Goal: Task Accomplishment & Management: Complete application form

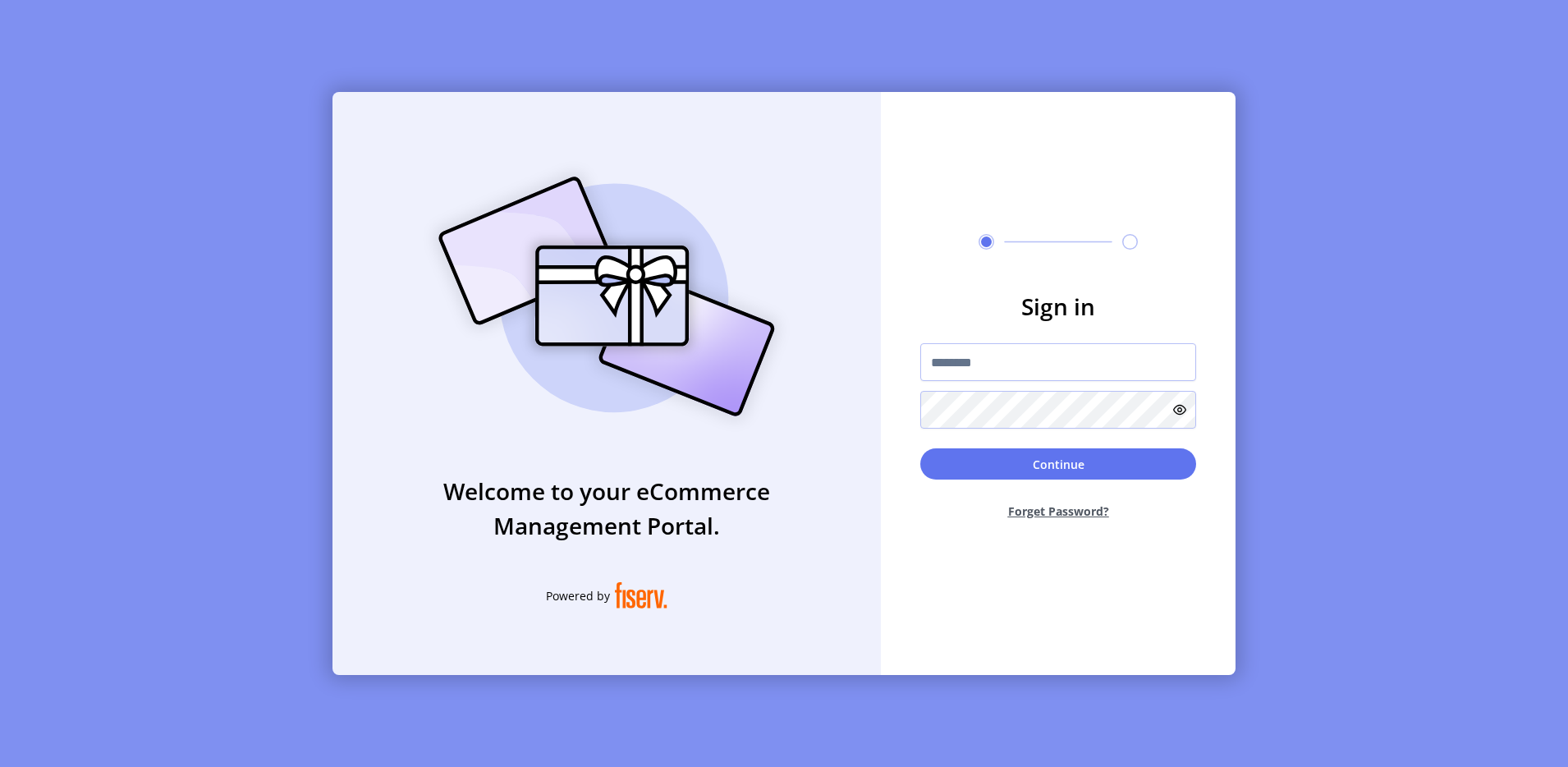
click at [132, 33] on div "Welcome to your eCommerce Management Portal. Powered by Sign in Continue Forget…" at bounding box center [784, 384] width 1568 height 767
click at [89, 64] on div "Welcome to your eCommerce Management Portal. Powered by Sign in Continue Forget…" at bounding box center [784, 384] width 1568 height 767
click at [752, 242] on img at bounding box center [607, 296] width 386 height 276
click at [931, 352] on input "text" at bounding box center [1058, 362] width 276 height 38
click at [316, 201] on div "Welcome to your eCommerce Management Portal. Powered by Sign in Continue Forget…" at bounding box center [784, 384] width 1568 height 767
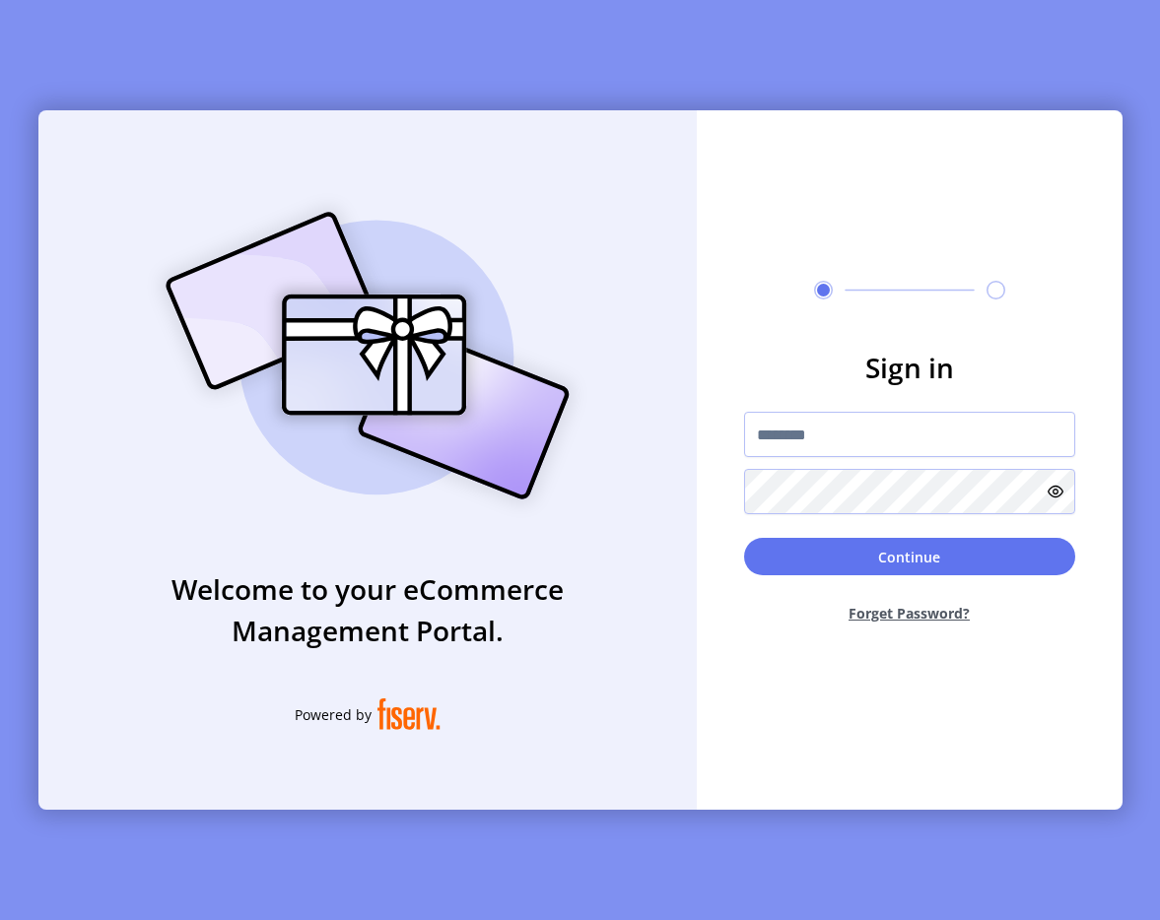
click at [367, 68] on div "Welcome to your eCommerce Management Portal. Powered by Sign in Continue Forget…" at bounding box center [580, 460] width 1160 height 920
click at [963, 352] on h3 "Sign in" at bounding box center [909, 367] width 331 height 41
click at [865, 437] on input "text" at bounding box center [909, 434] width 331 height 45
type input "**********"
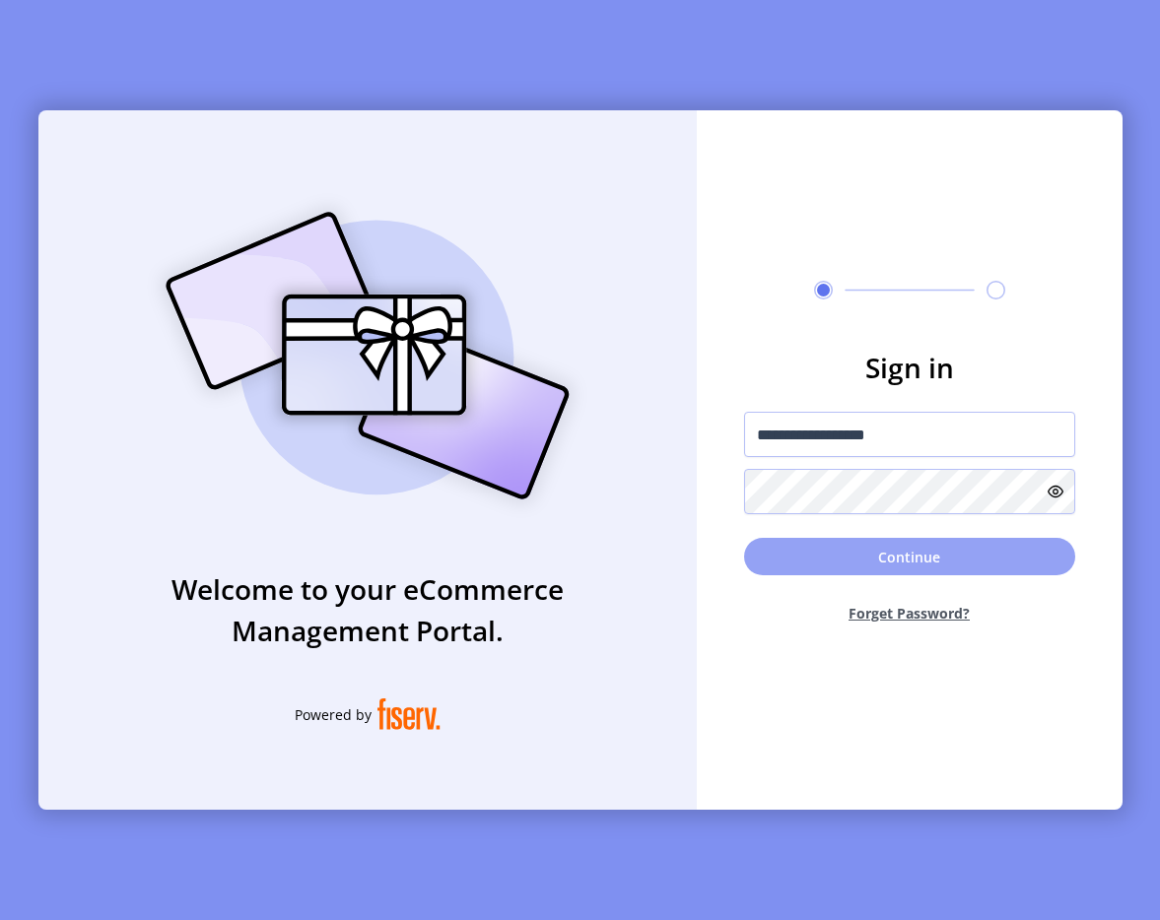
click at [842, 542] on button "Continue" at bounding box center [909, 556] width 331 height 37
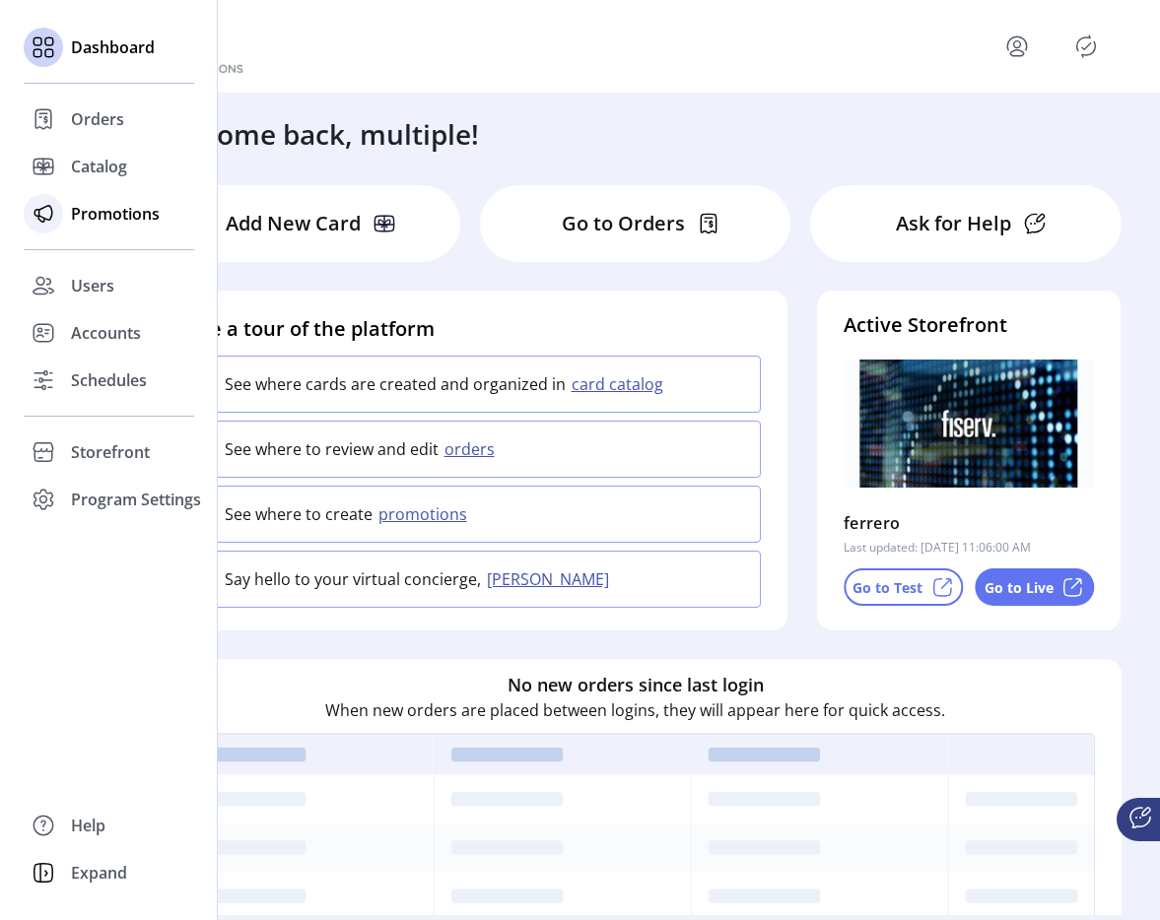
click at [53, 214] on icon at bounding box center [44, 214] width 32 height 32
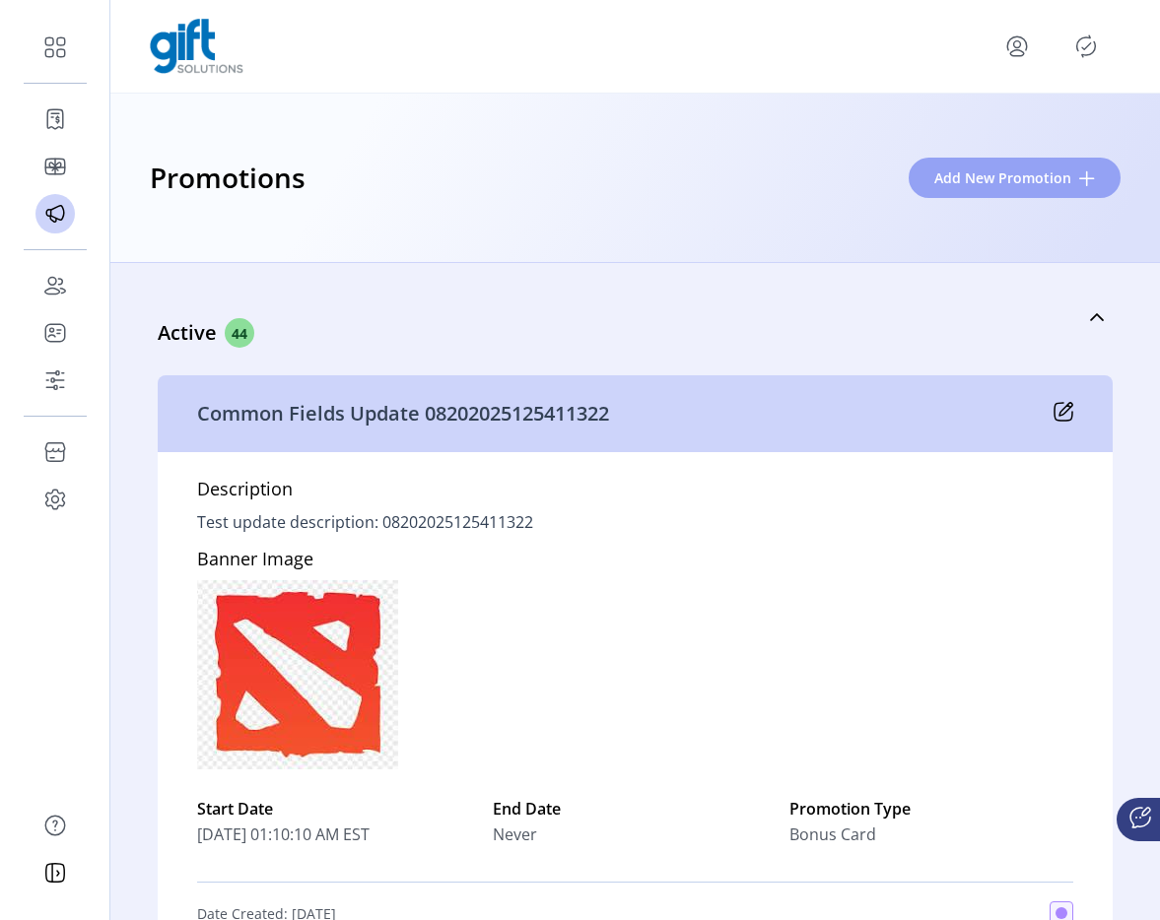
click at [997, 171] on span "Add New Promotion" at bounding box center [1002, 178] width 137 height 21
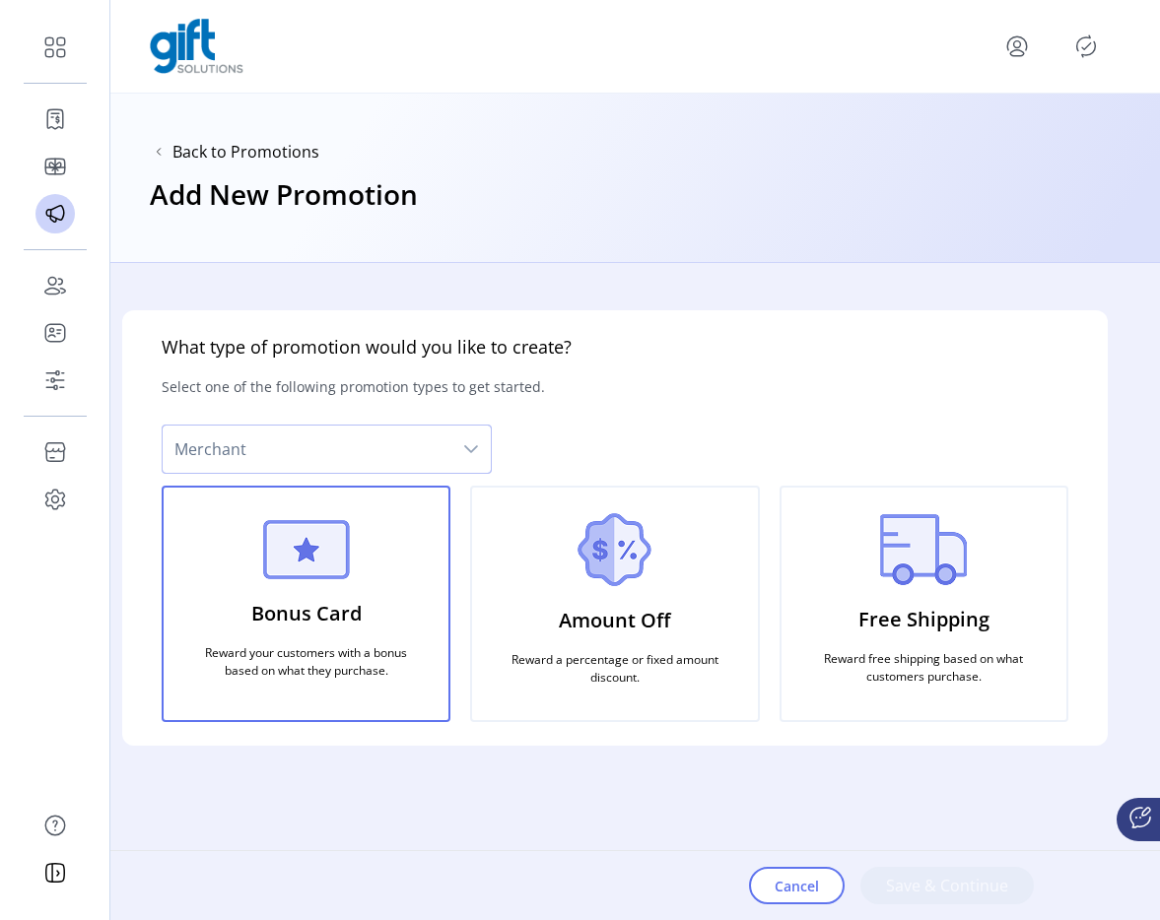
click at [399, 436] on span "Merchant" at bounding box center [307, 449] width 289 height 47
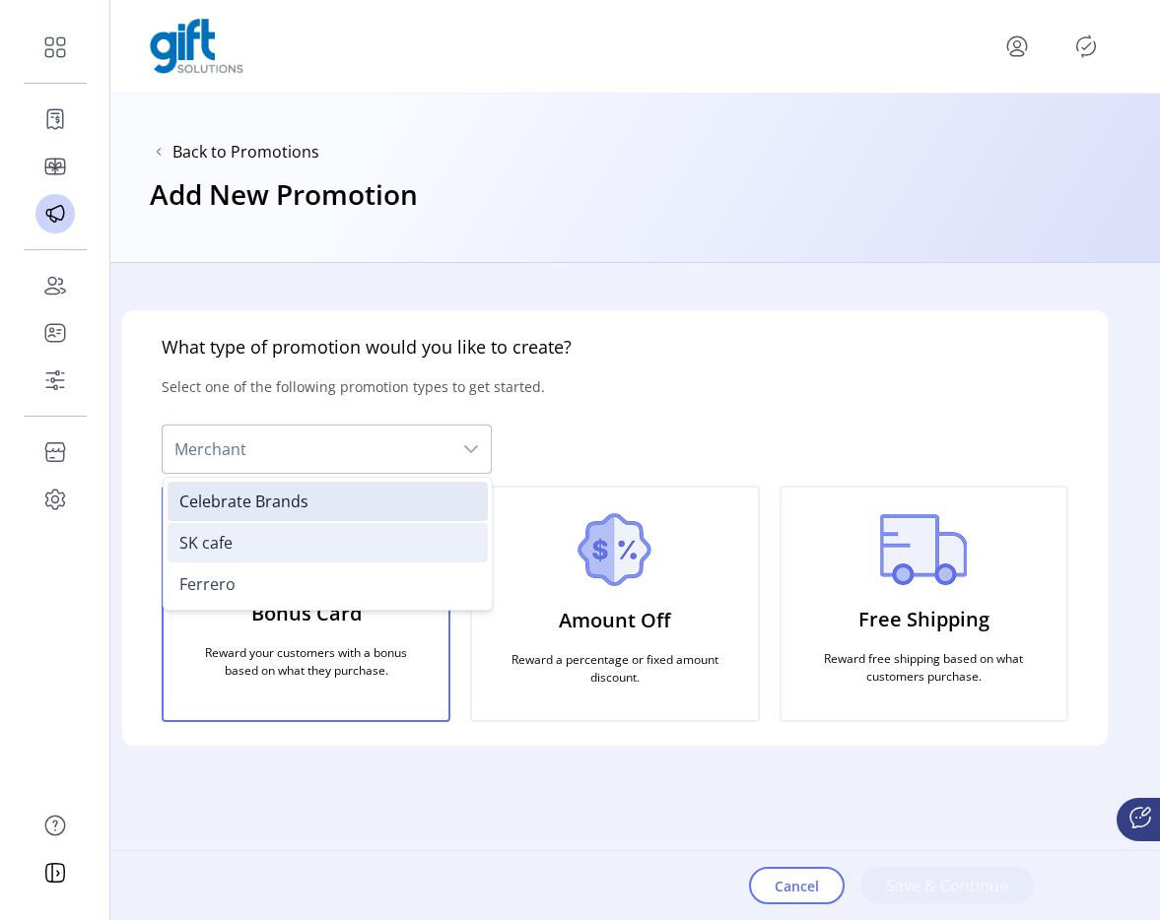
click at [314, 550] on li "SK cafe" at bounding box center [328, 542] width 320 height 39
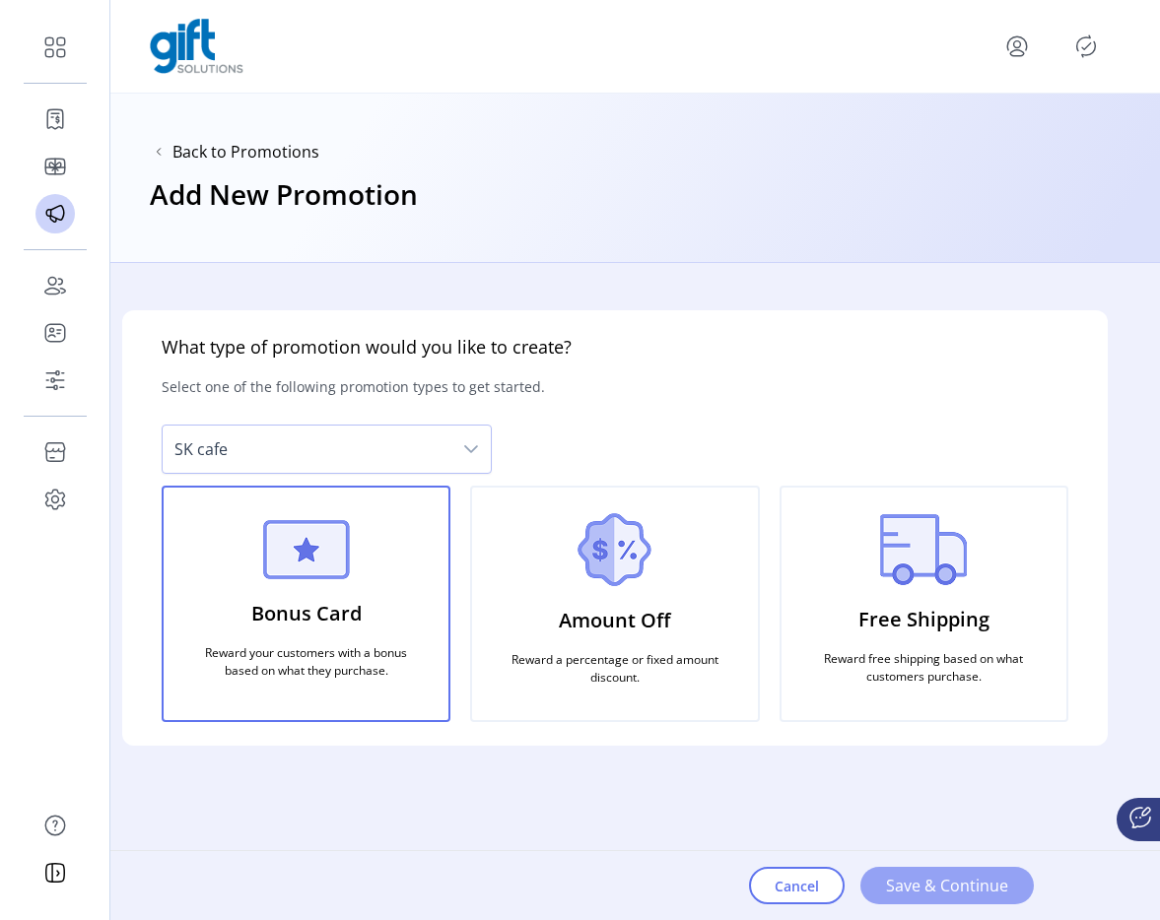
click at [931, 874] on span "Save & Continue" at bounding box center [947, 886] width 122 height 24
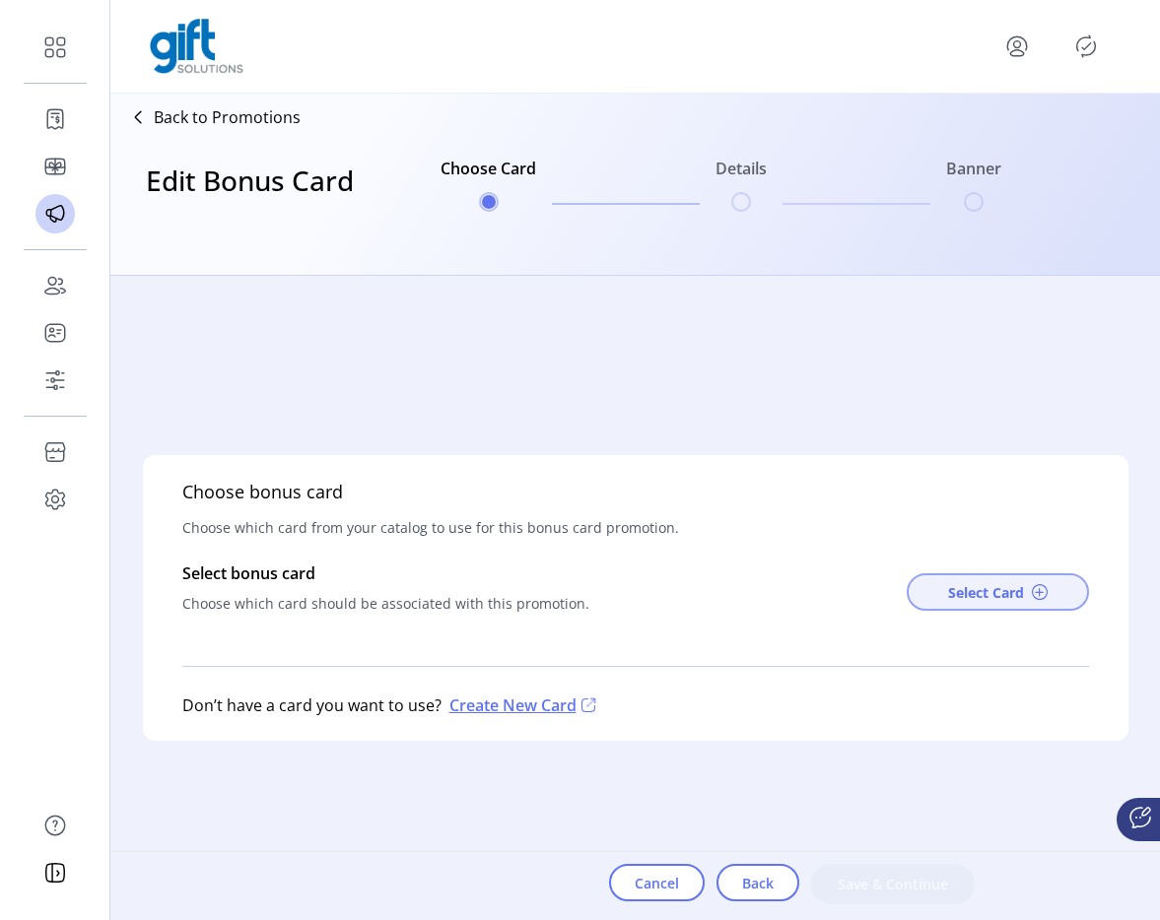
click at [1017, 592] on span "Select Card" at bounding box center [986, 592] width 76 height 21
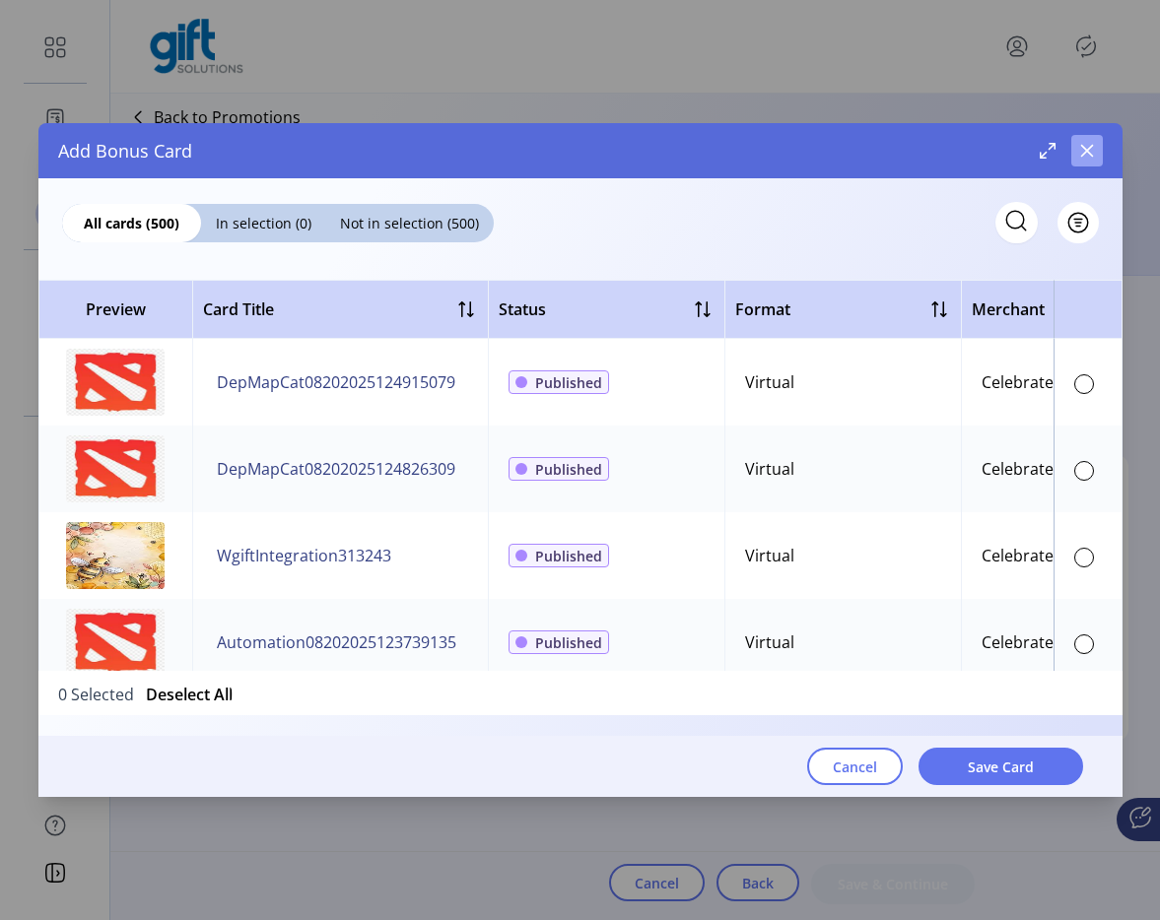
click at [1089, 160] on button "button" at bounding box center [1087, 151] width 32 height 32
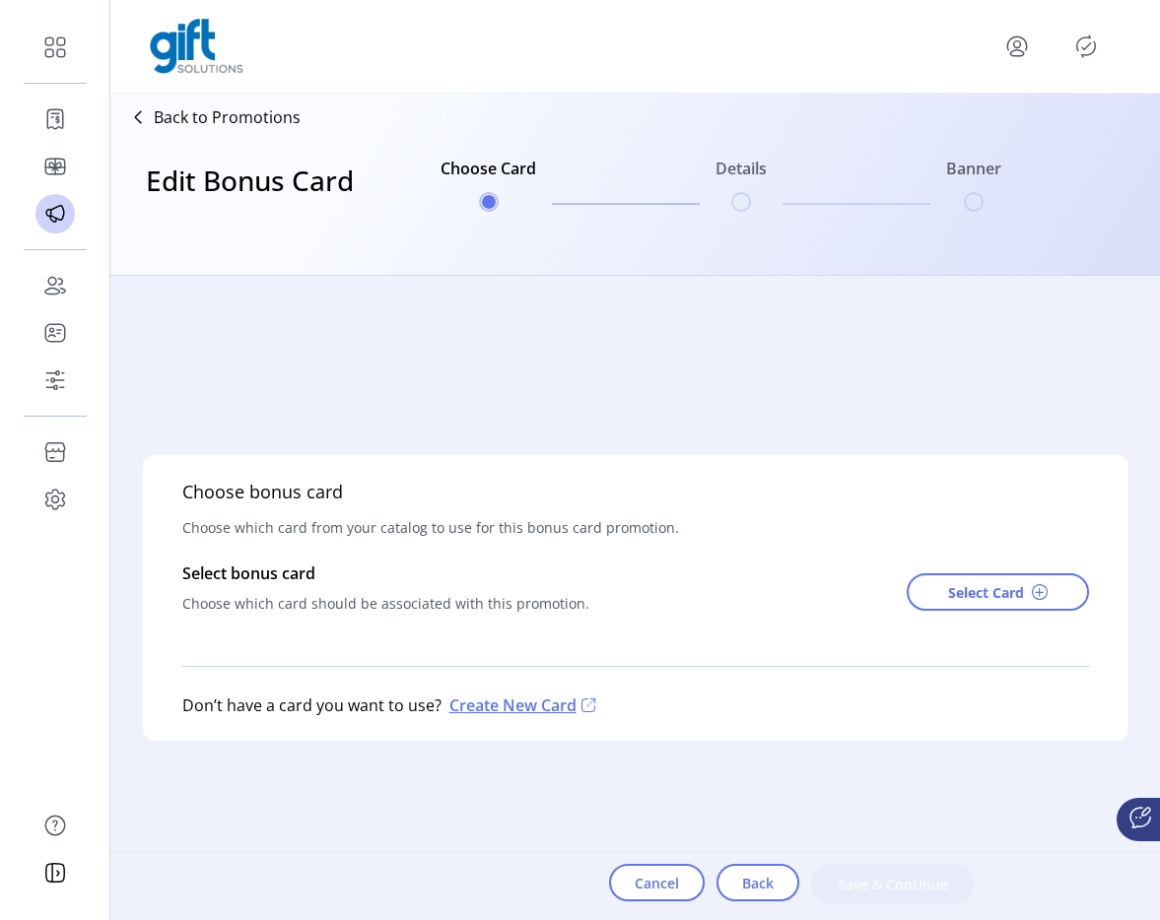
click at [1015, 53] on icon "menu" at bounding box center [1017, 47] width 32 height 32
click at [935, 132] on span "Sign Out" at bounding box center [946, 124] width 148 height 16
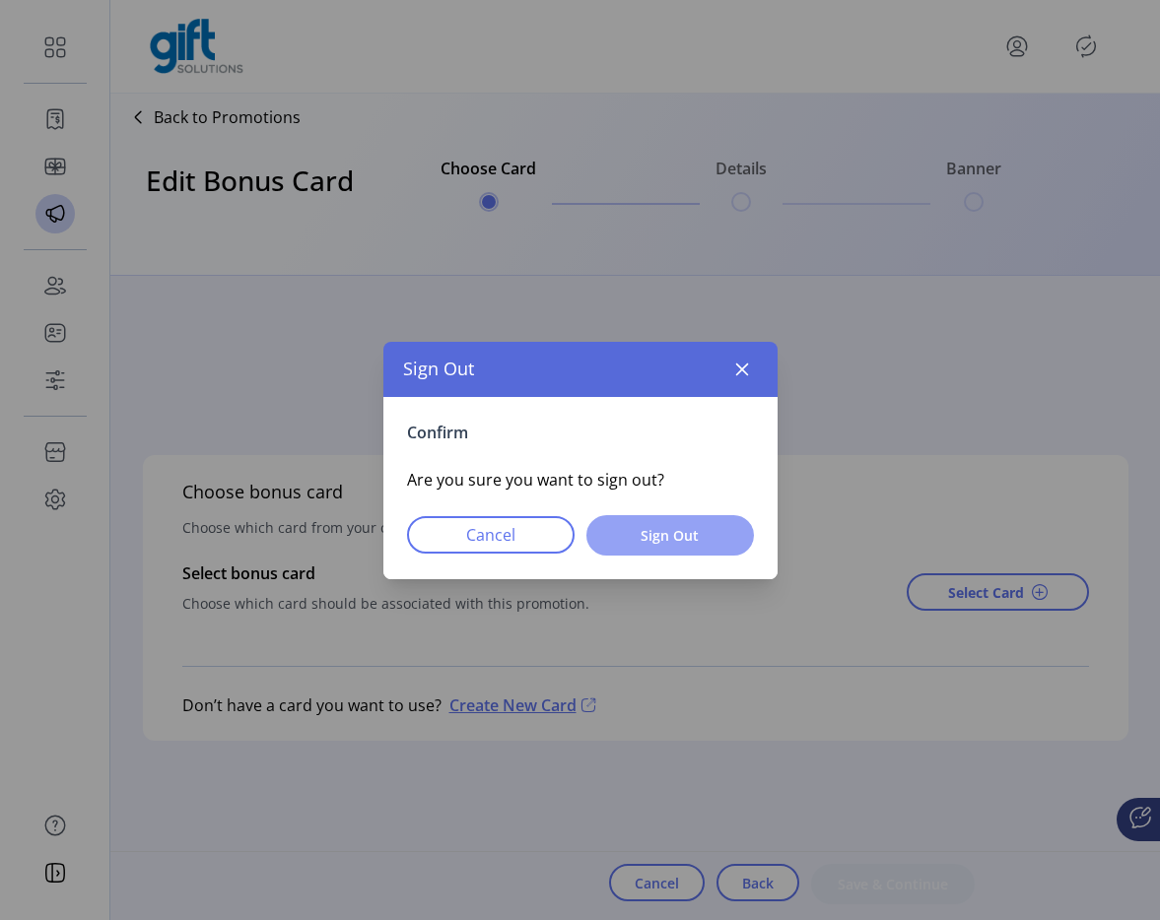
click at [661, 548] on button "Sign Out" at bounding box center [670, 535] width 168 height 40
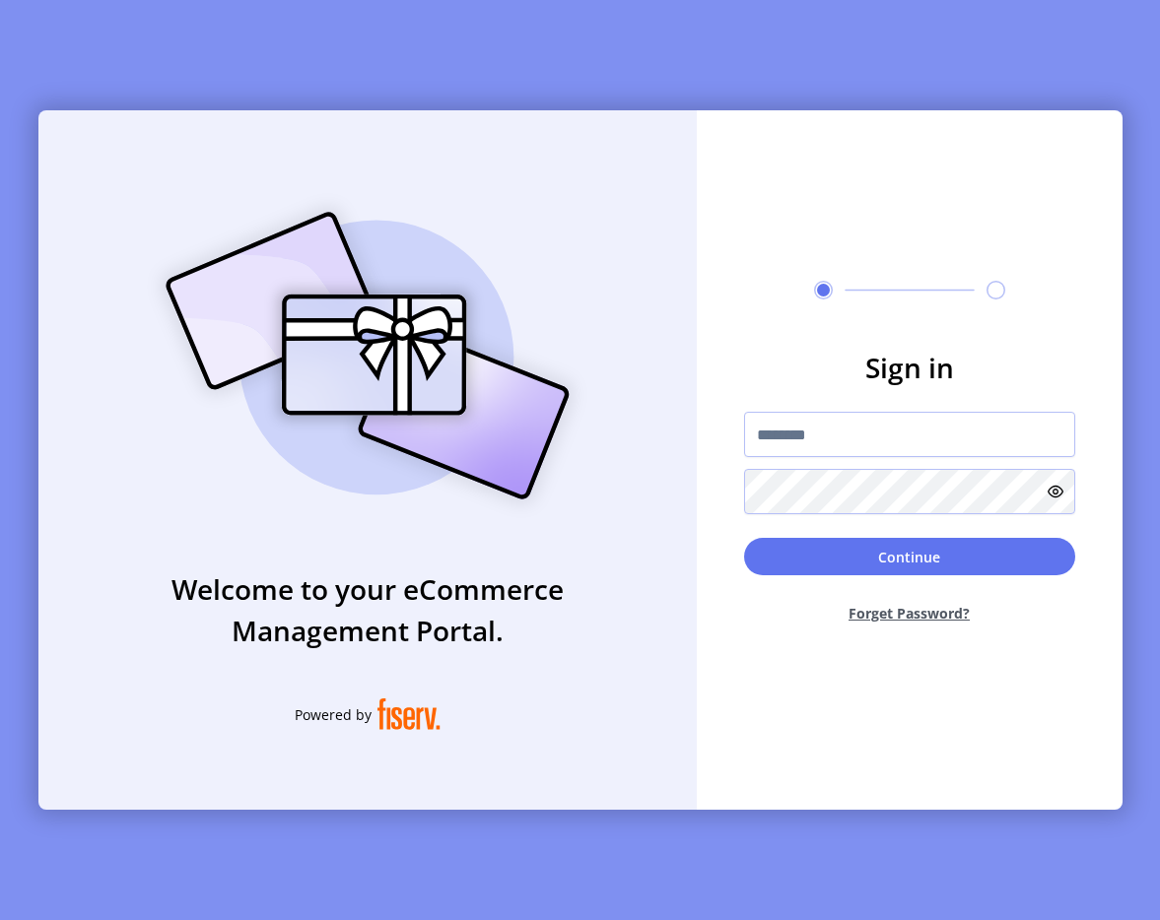
click at [425, 173] on div "Welcome to your eCommerce Management Portal. Powered by" at bounding box center [367, 460] width 658 height 700
click at [780, 425] on input "text" at bounding box center [909, 434] width 331 height 45
click at [795, 431] on input "text" at bounding box center [909, 434] width 331 height 45
click at [262, 112] on div "Welcome to your eCommerce Management Portal. Powered by" at bounding box center [367, 460] width 658 height 700
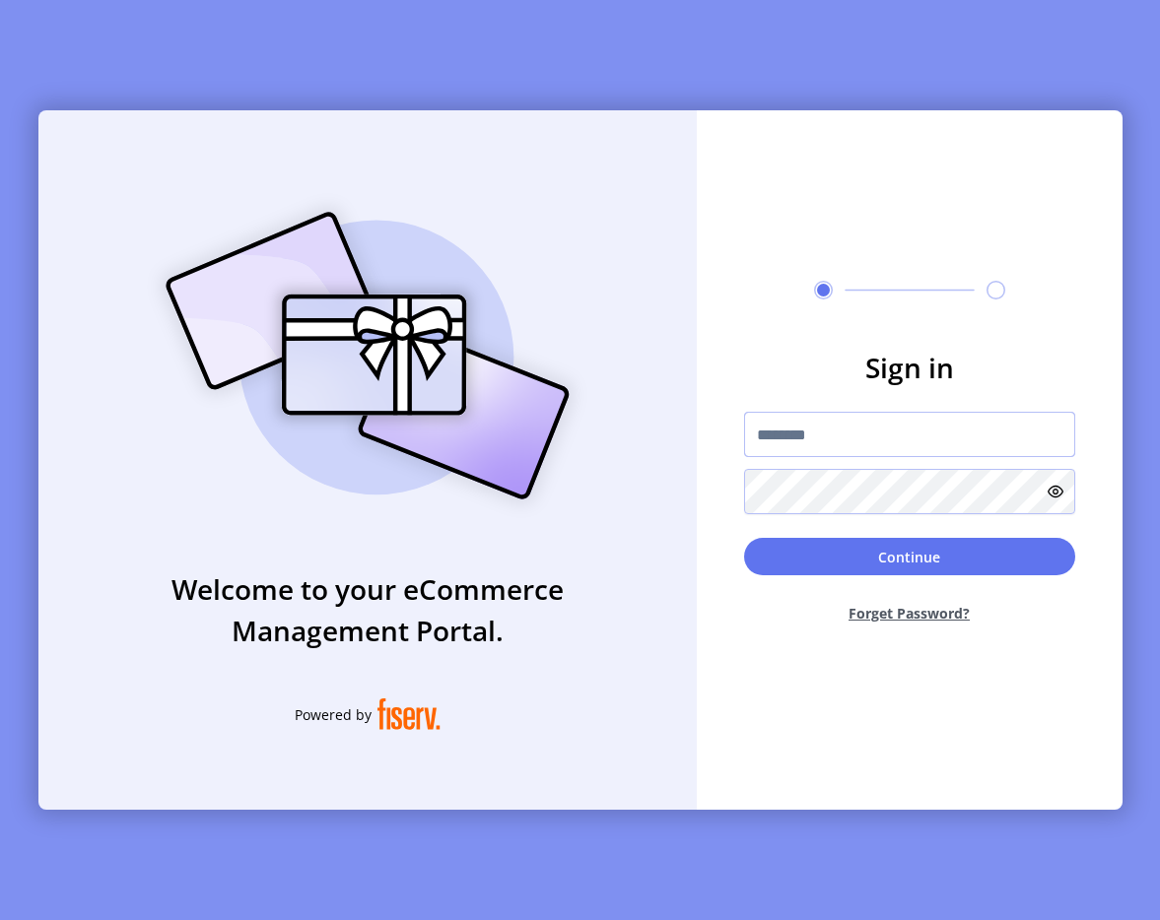
click at [806, 438] on input "text" at bounding box center [909, 434] width 331 height 45
click at [758, 443] on input "text" at bounding box center [909, 434] width 331 height 45
click at [856, 429] on input "**********" at bounding box center [909, 434] width 331 height 45
type input "**********"
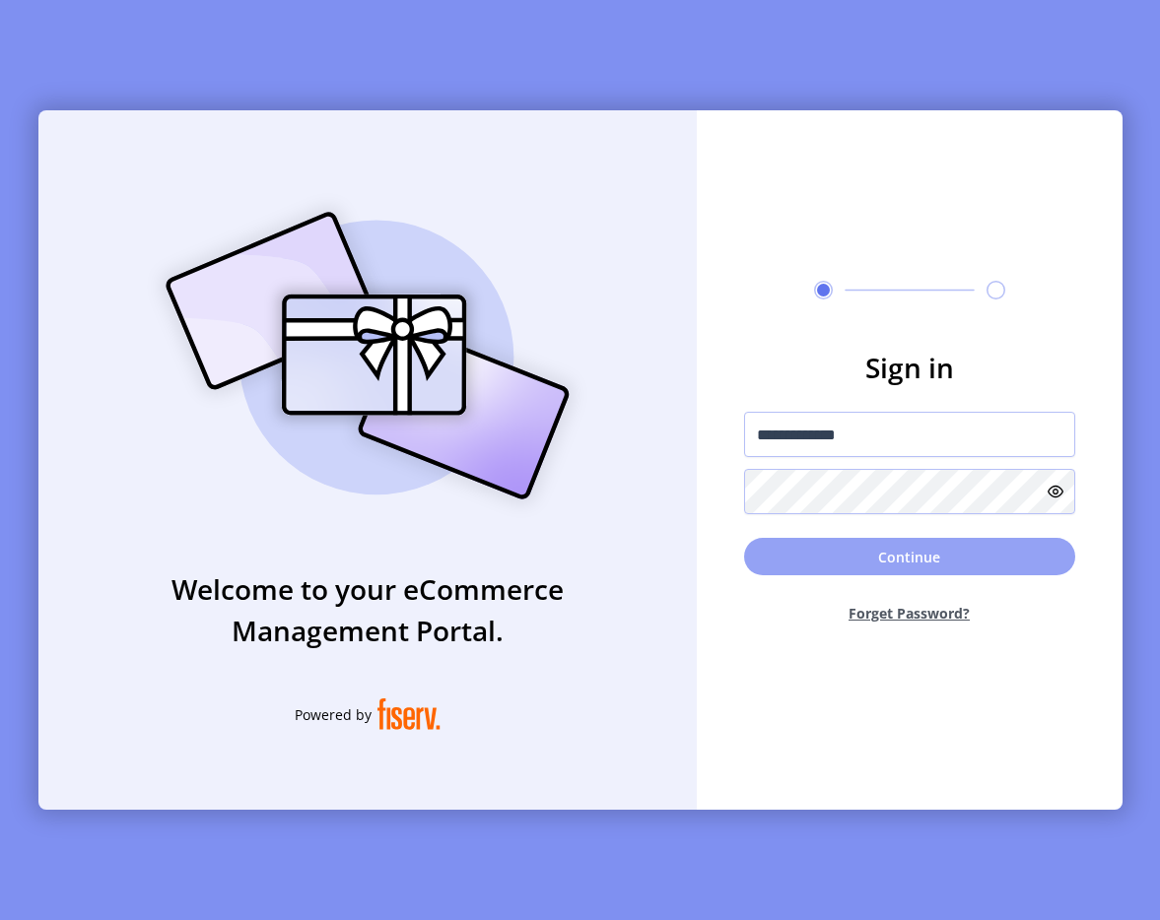
click at [902, 562] on button "Continue" at bounding box center [909, 556] width 331 height 37
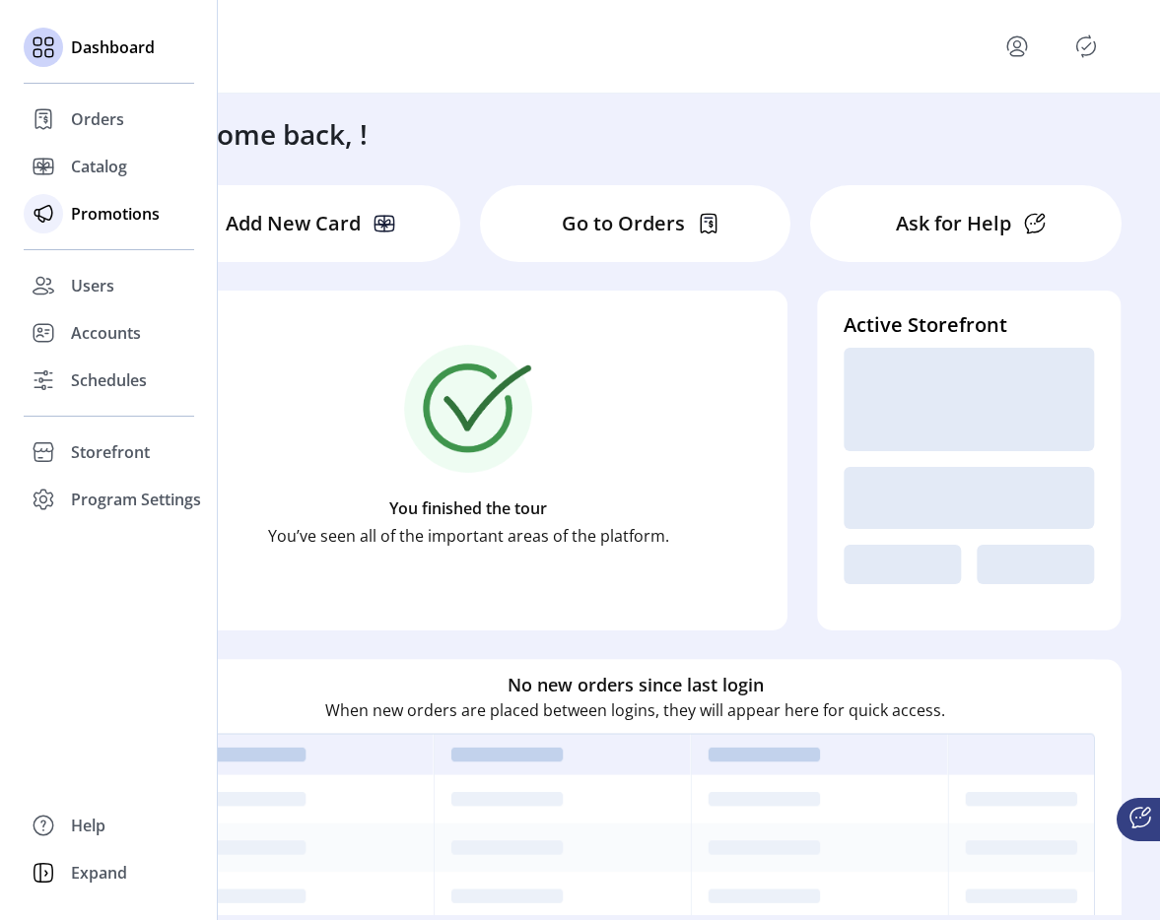
click at [102, 224] on span "Promotions" at bounding box center [115, 214] width 89 height 24
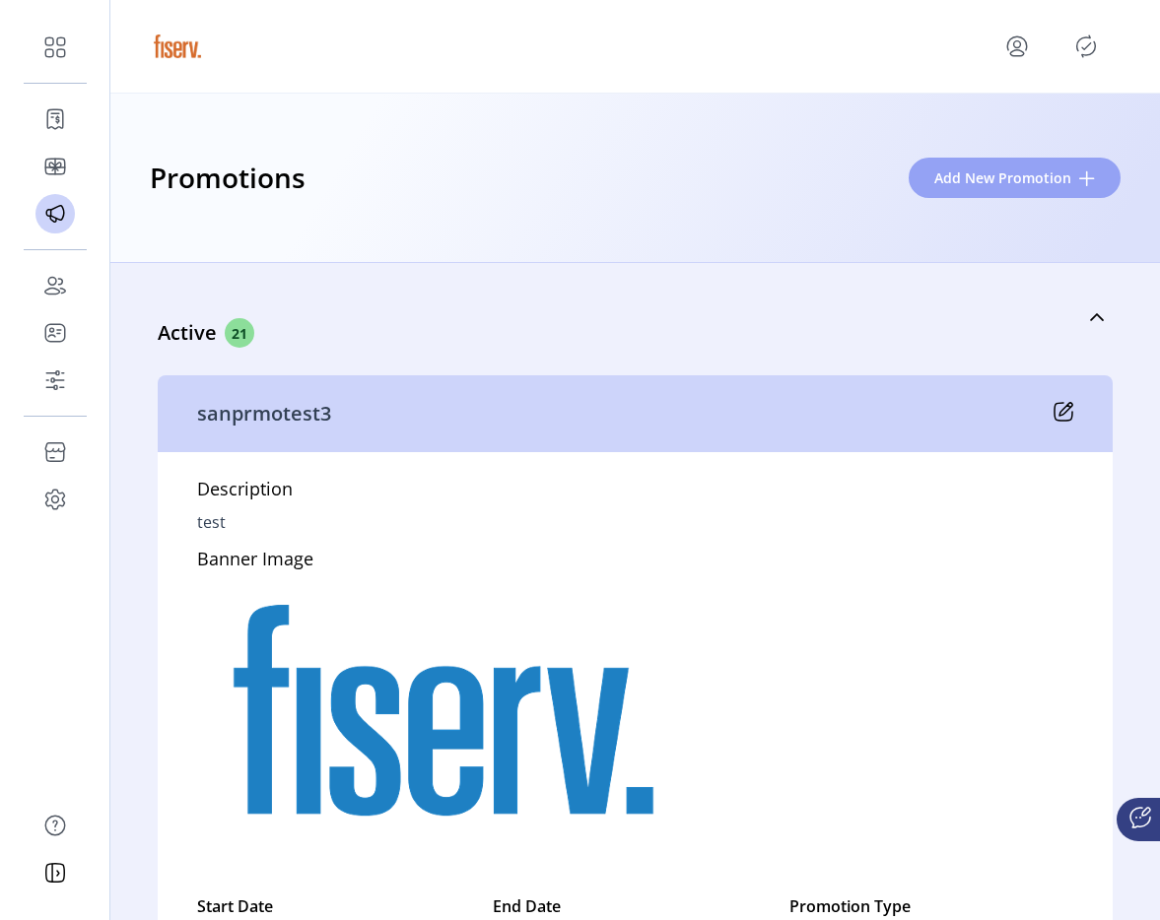
click at [1045, 168] on span "Add New Promotion" at bounding box center [1002, 178] width 137 height 21
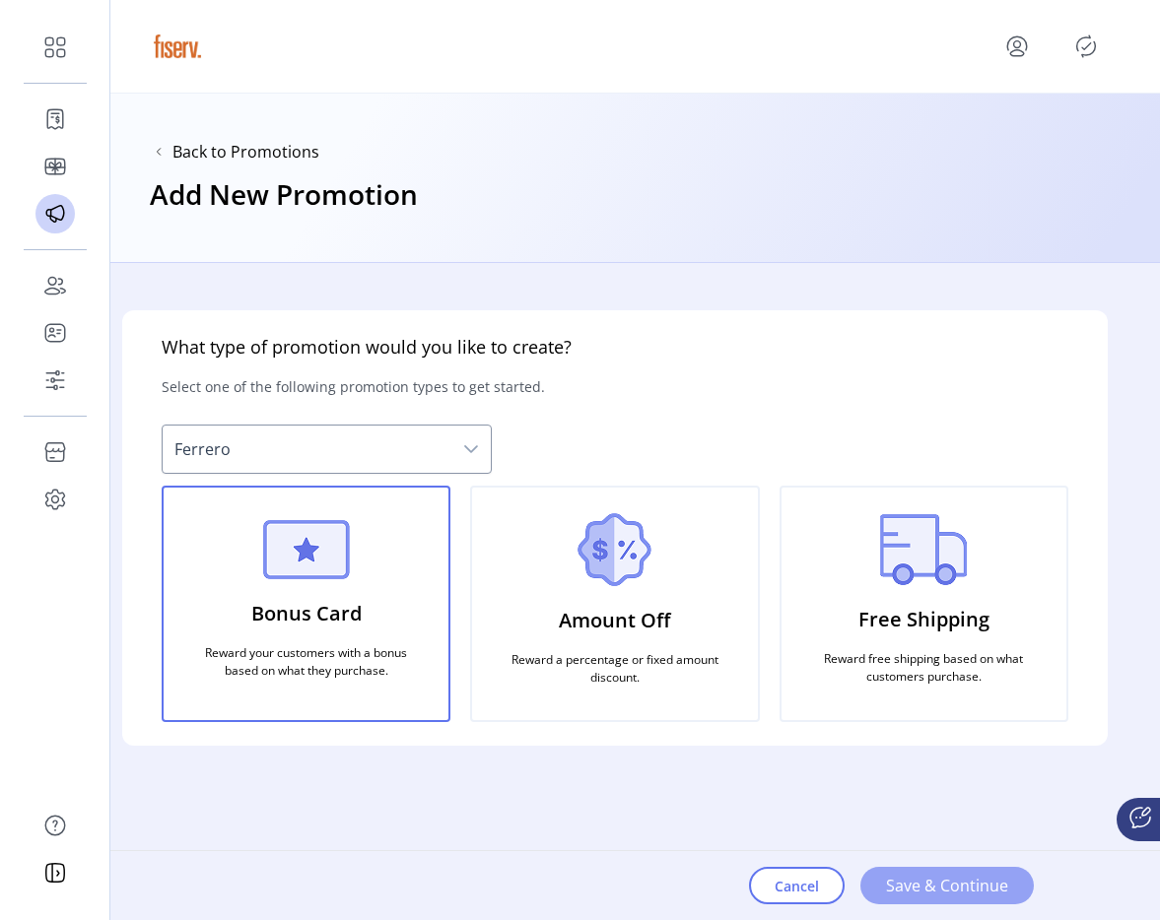
click at [971, 881] on span "Save & Continue" at bounding box center [947, 886] width 122 height 24
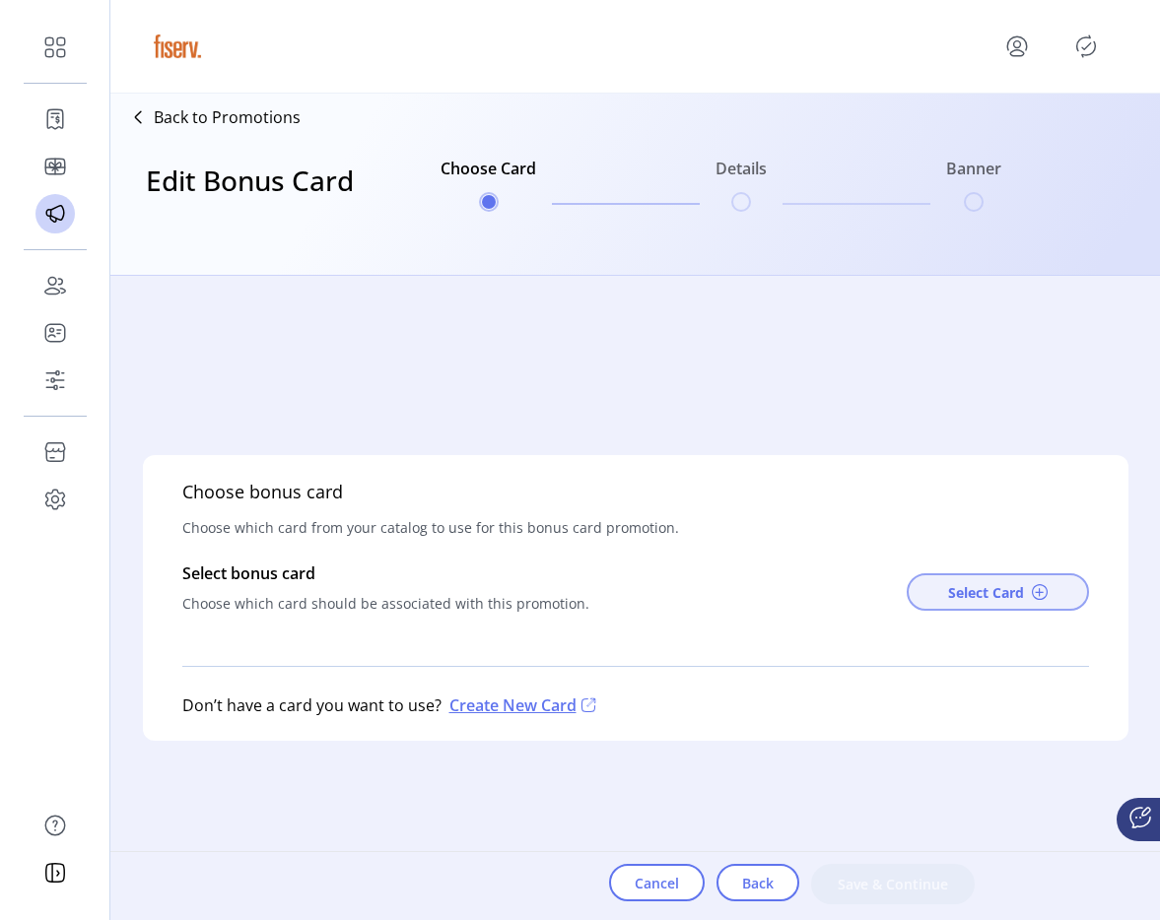
click at [974, 582] on span "Select Card" at bounding box center [986, 592] width 76 height 21
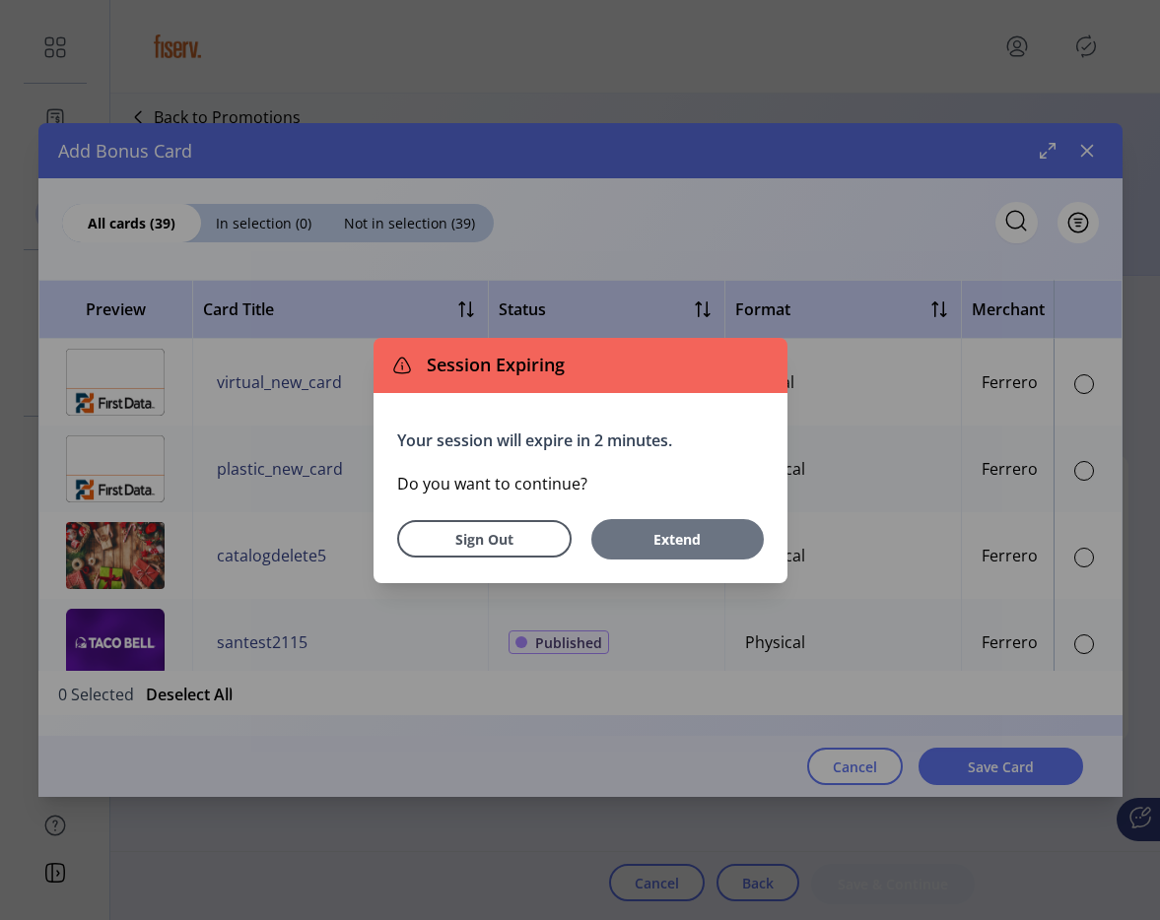
click at [647, 553] on button "Extend" at bounding box center [677, 539] width 172 height 40
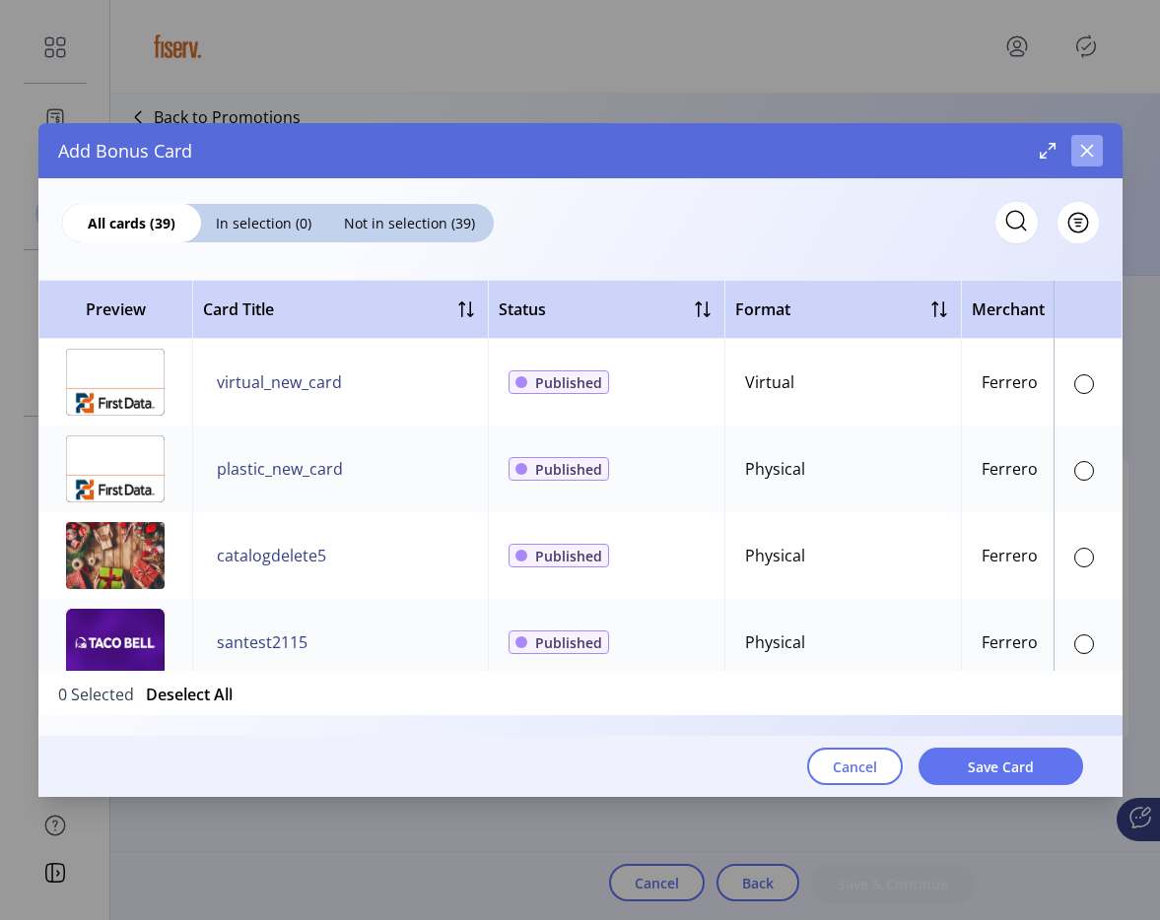
click at [1082, 151] on icon "button" at bounding box center [1087, 151] width 16 height 16
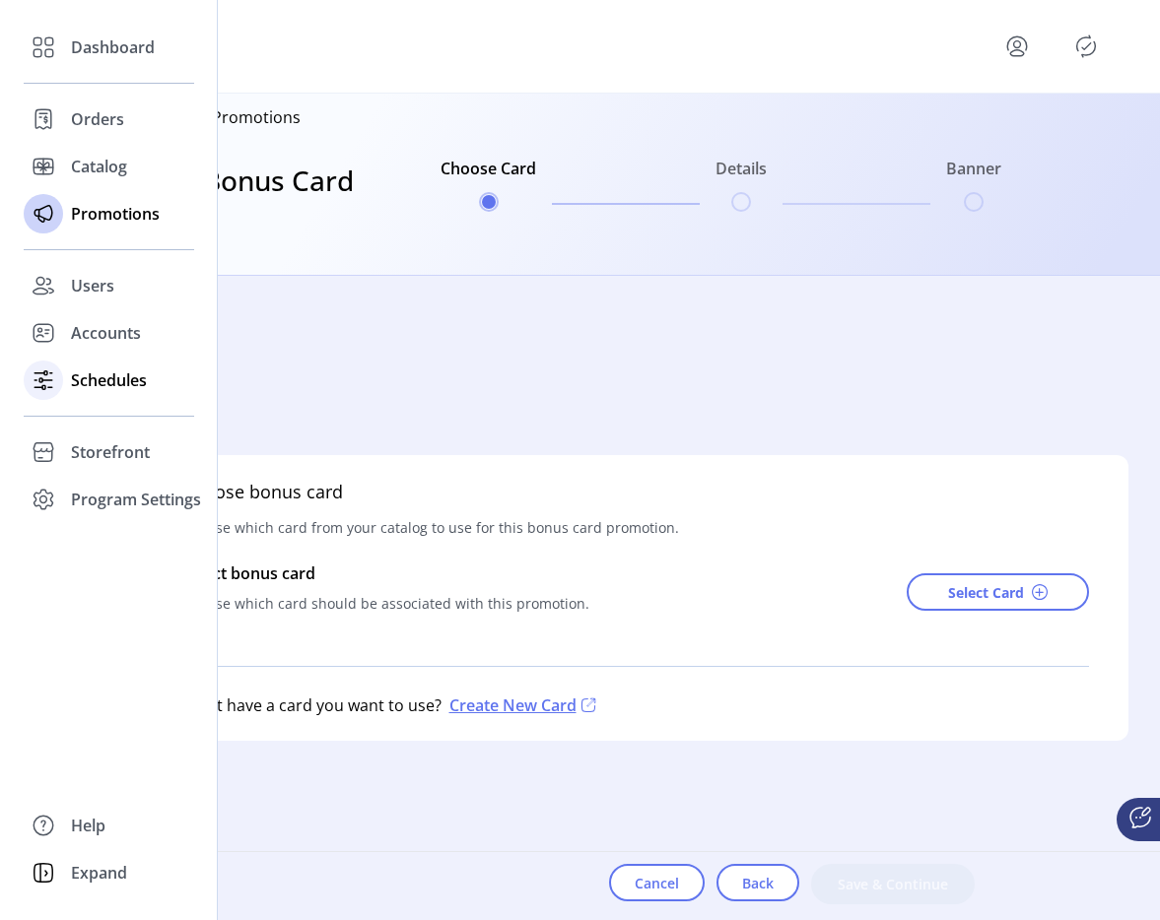
click at [119, 369] on span "Schedules" at bounding box center [109, 381] width 76 height 24
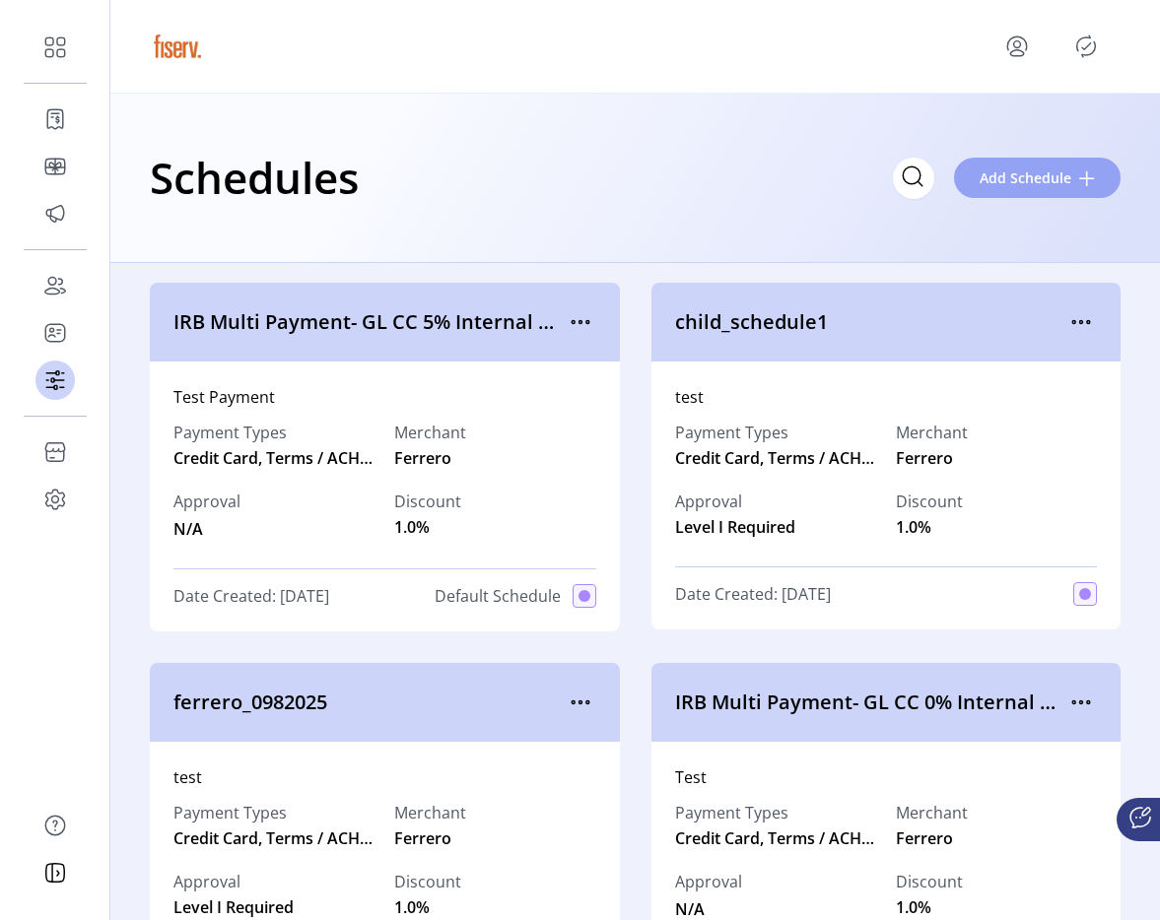
click at [1037, 168] on span "Add Schedule" at bounding box center [1026, 178] width 92 height 21
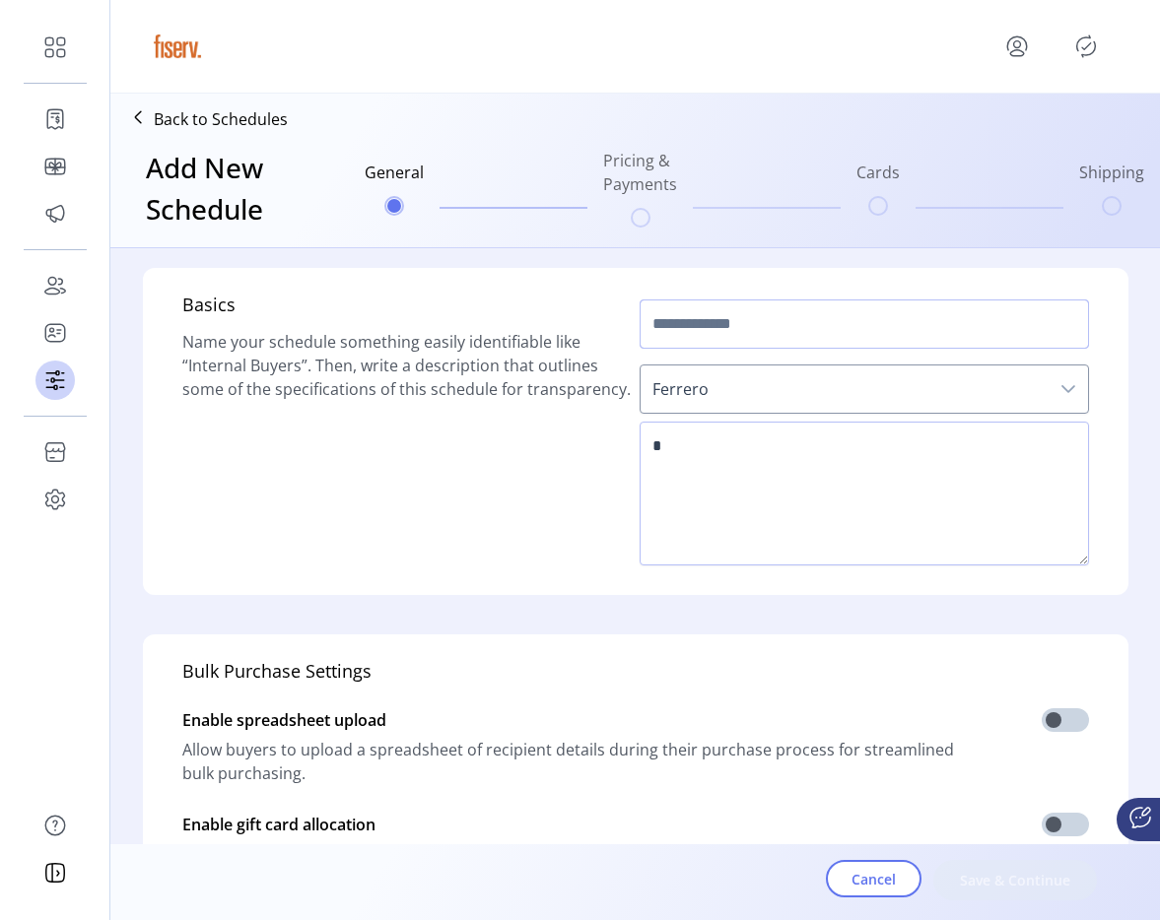
click at [712, 309] on input "text" at bounding box center [864, 324] width 449 height 49
click at [673, 312] on input "text" at bounding box center [864, 324] width 449 height 49
click at [736, 463] on textarea at bounding box center [864, 494] width 449 height 144
type textarea "***"
click at [691, 300] on input "text" at bounding box center [864, 324] width 449 height 49
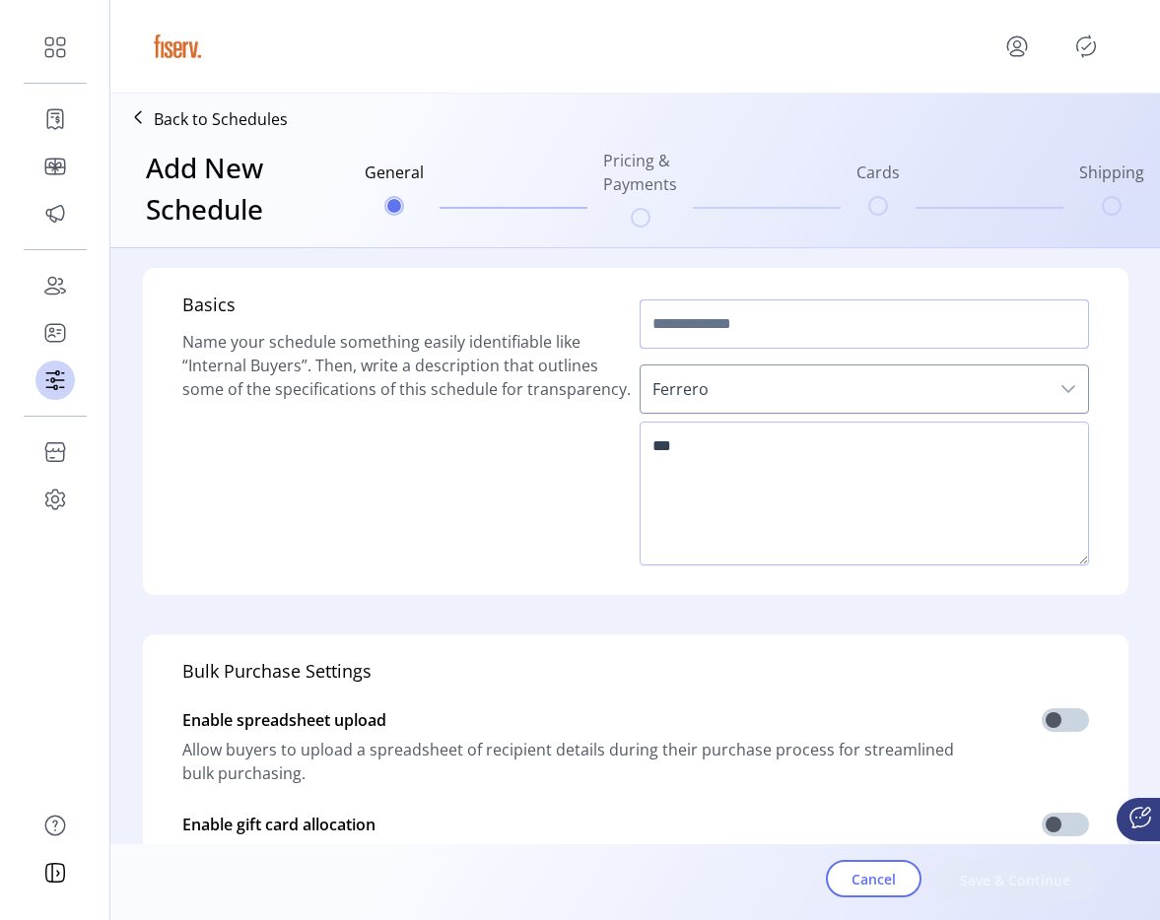
type input "*"
click at [1036, 886] on span "Save & Continue" at bounding box center [1015, 880] width 112 height 21
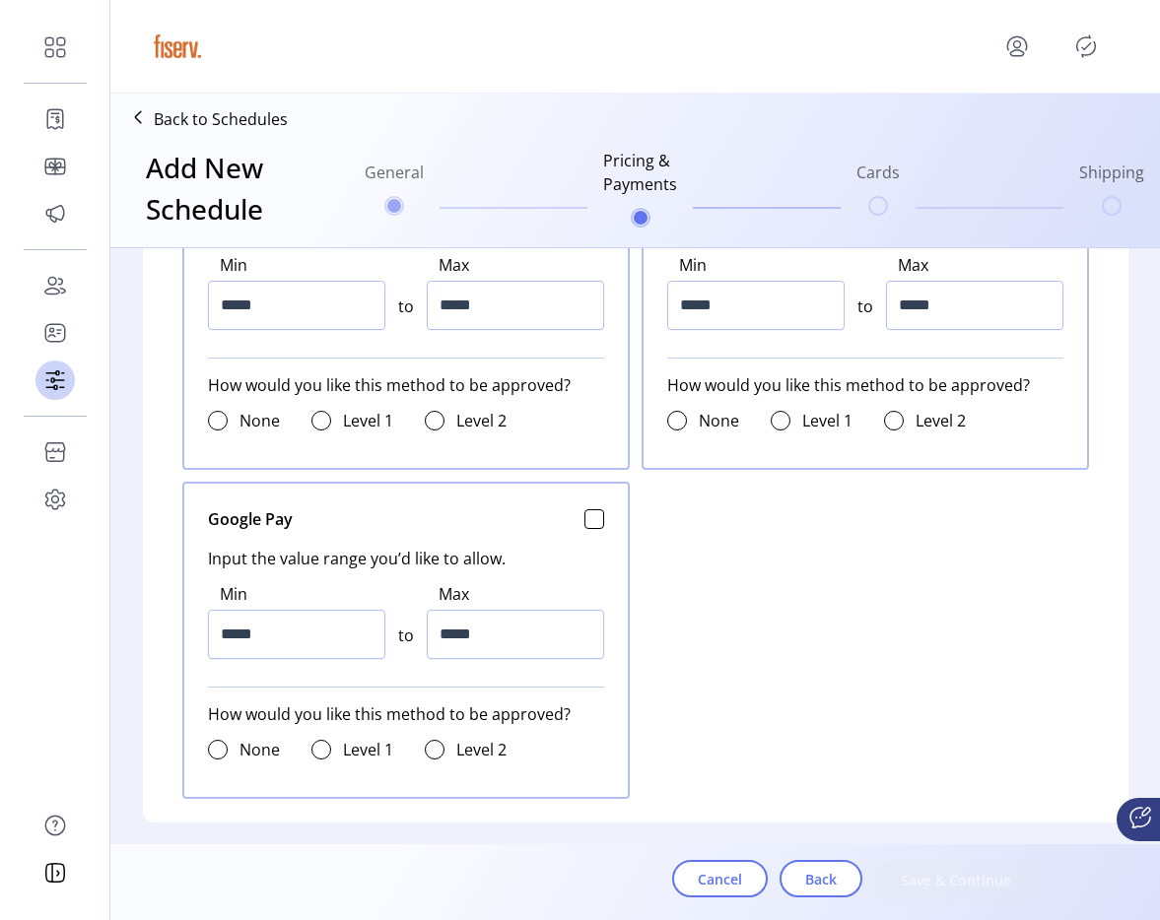
scroll to position [632, 0]
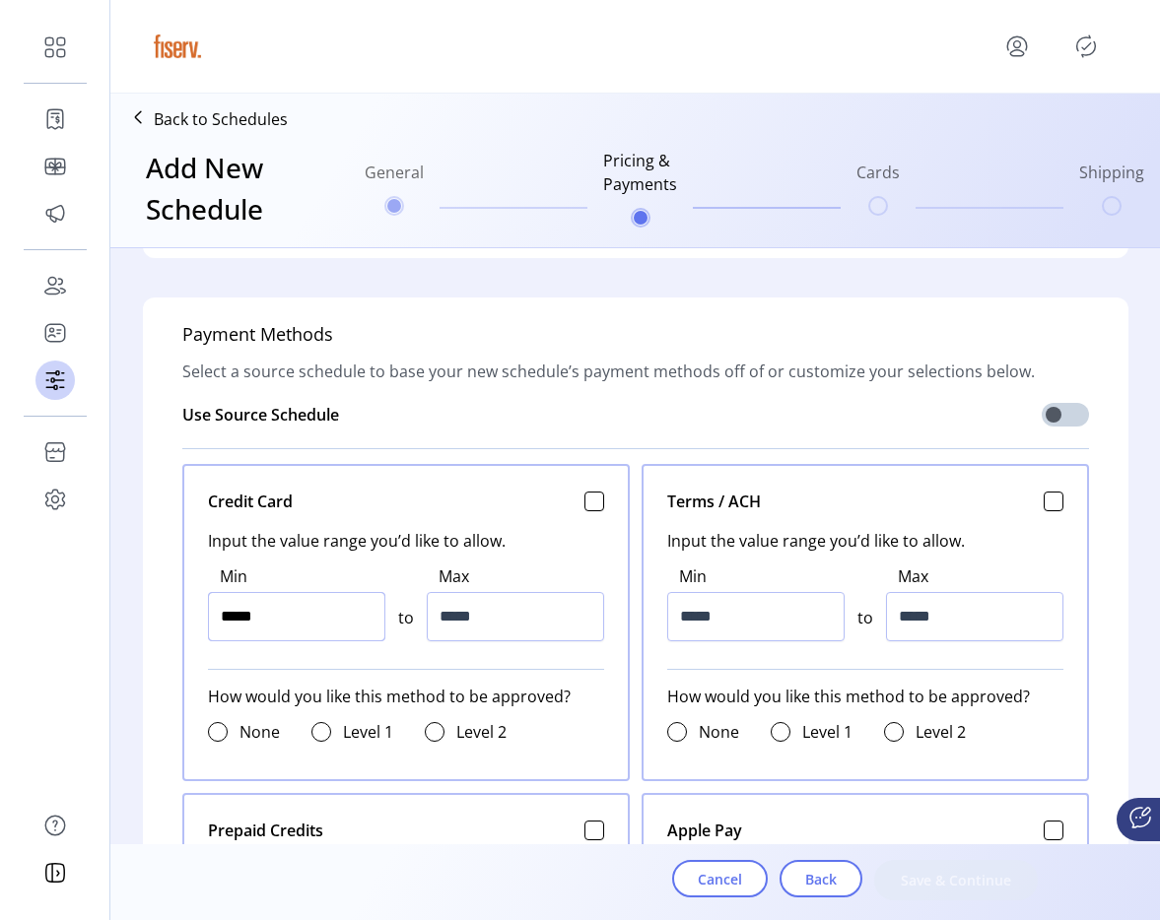
click at [268, 592] on input "*****" at bounding box center [296, 616] width 177 height 49
click at [269, 592] on input "*****" at bounding box center [296, 616] width 177 height 49
type input "*****"
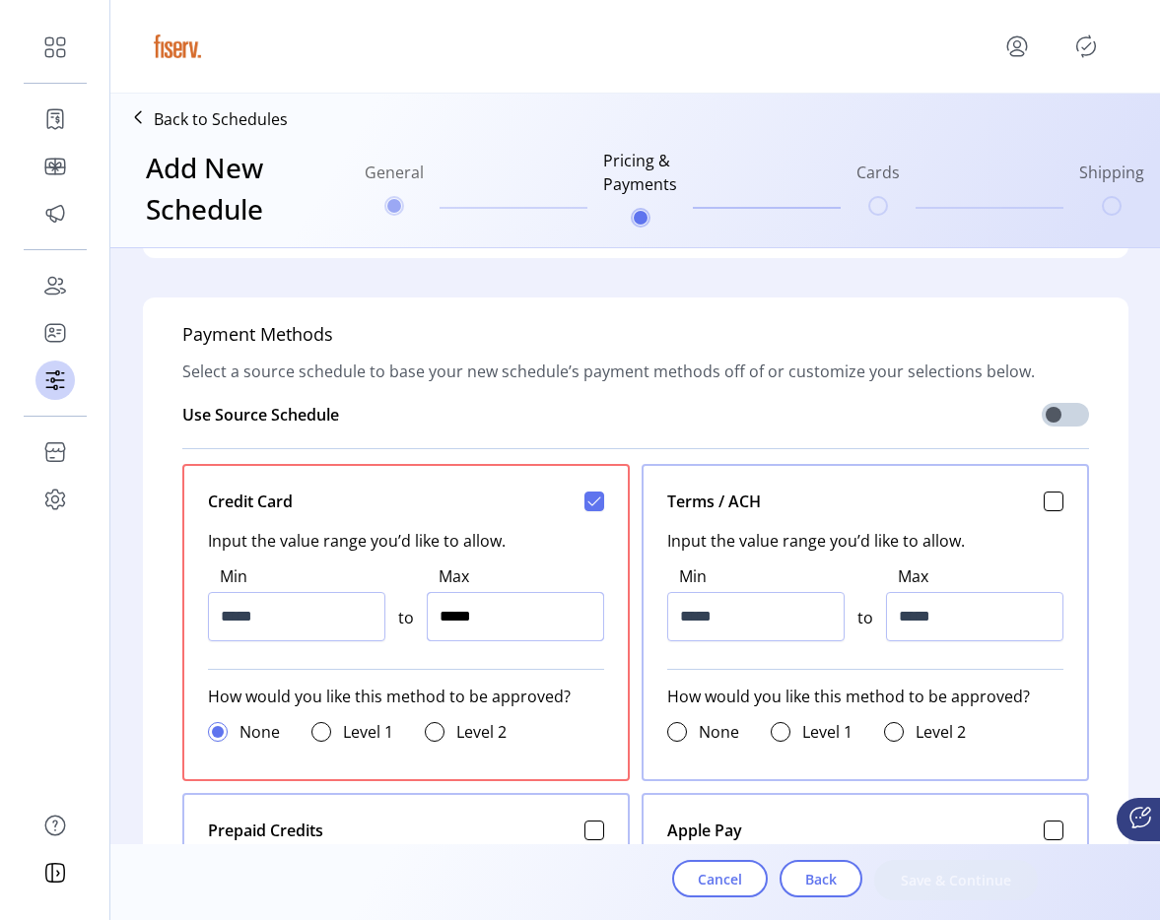
click at [447, 592] on input "*****" at bounding box center [515, 616] width 177 height 49
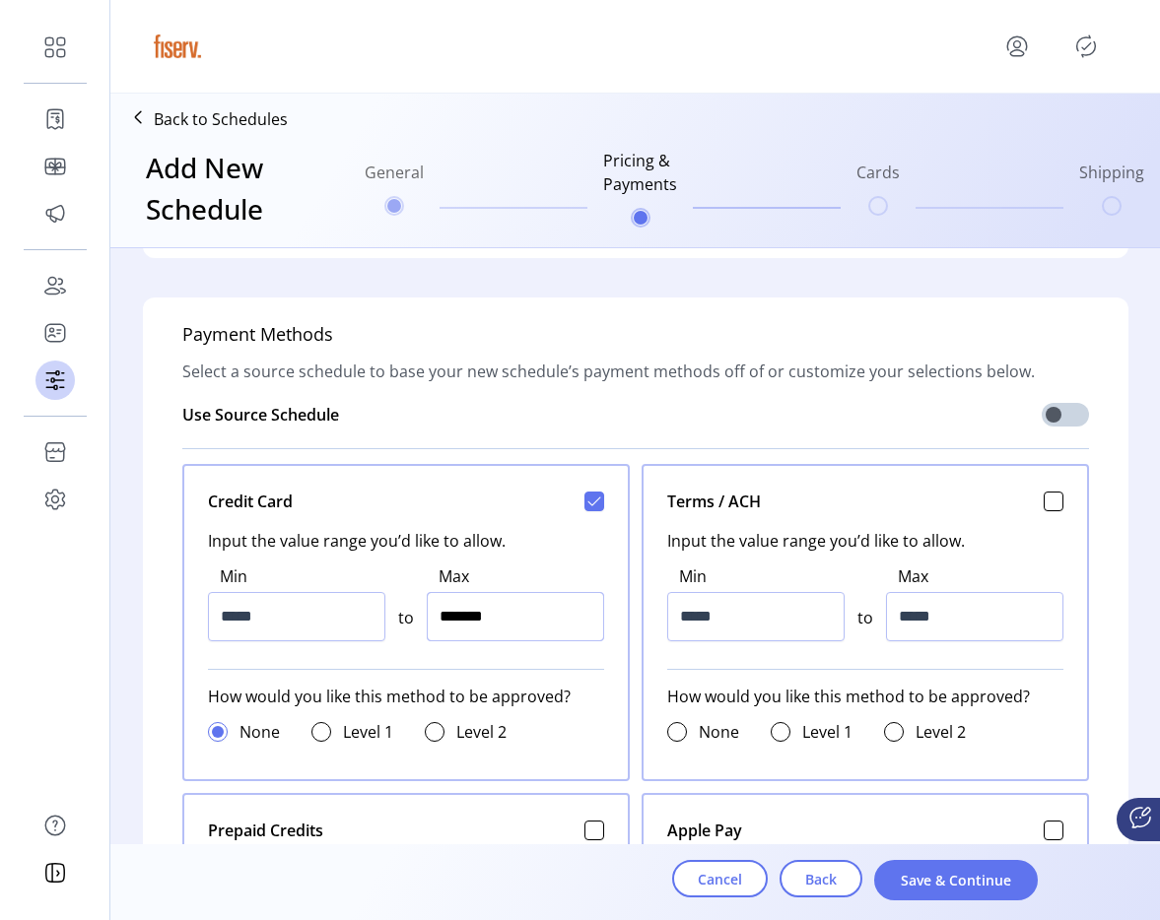
click at [447, 592] on input "*******" at bounding box center [515, 616] width 177 height 49
type input "*********"
click at [932, 886] on span "Save & Continue" at bounding box center [956, 880] width 112 height 21
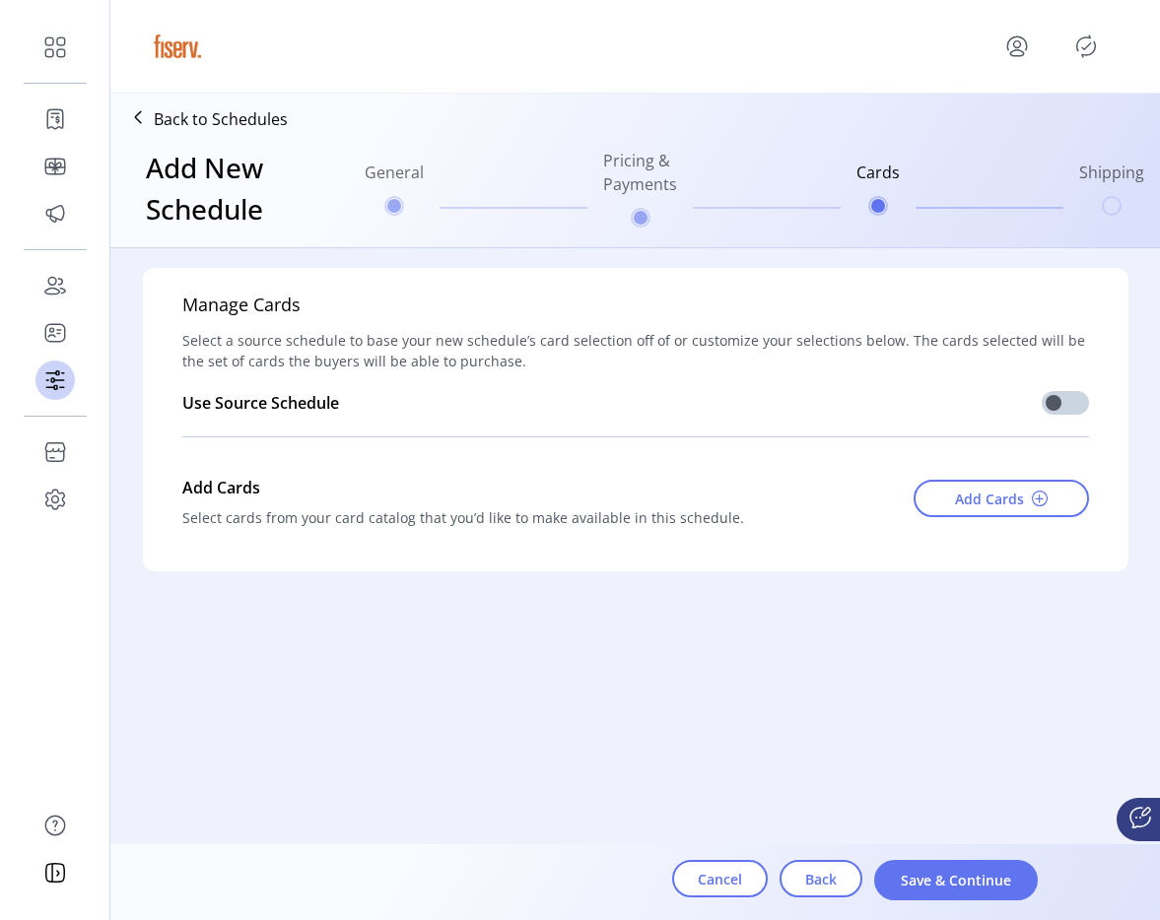
scroll to position [0, 0]
click at [944, 480] on button "Add Cards" at bounding box center [1001, 498] width 175 height 37
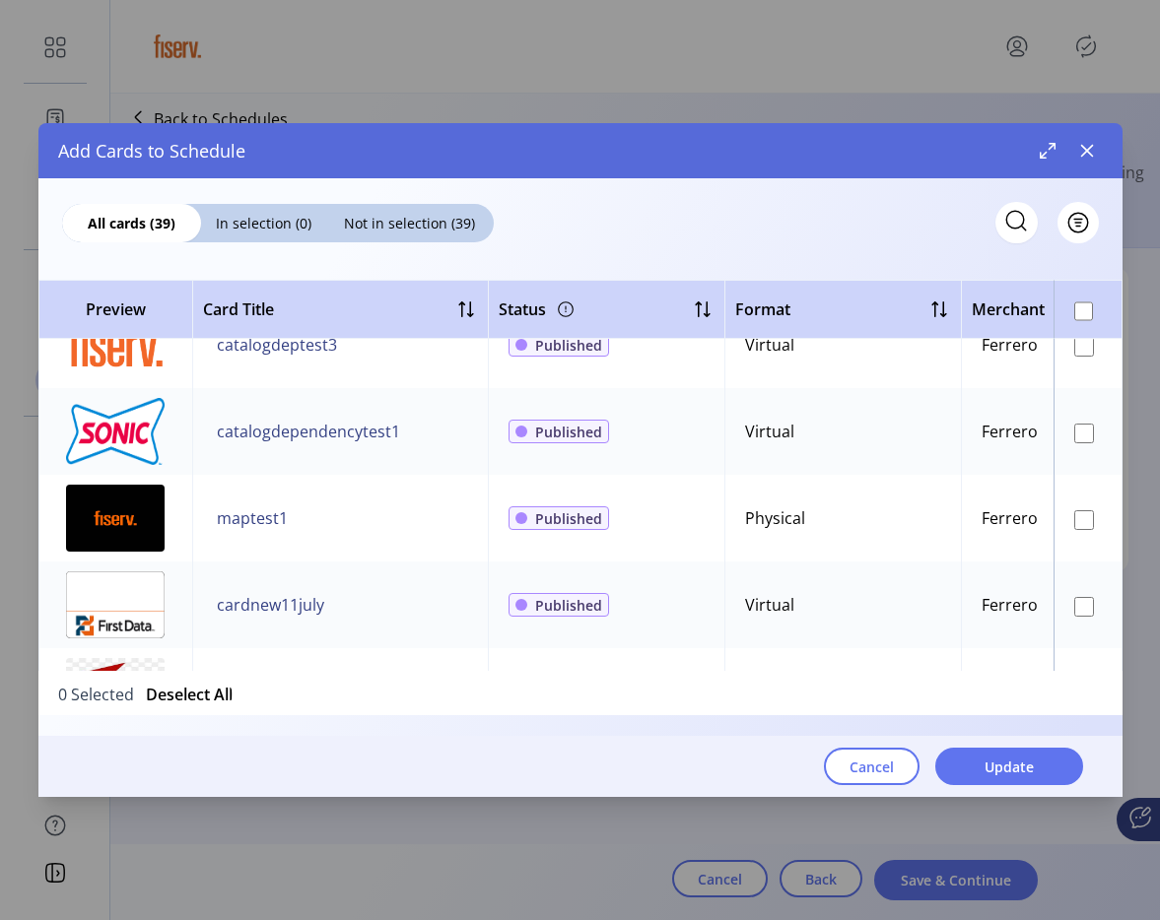
scroll to position [2123, 0]
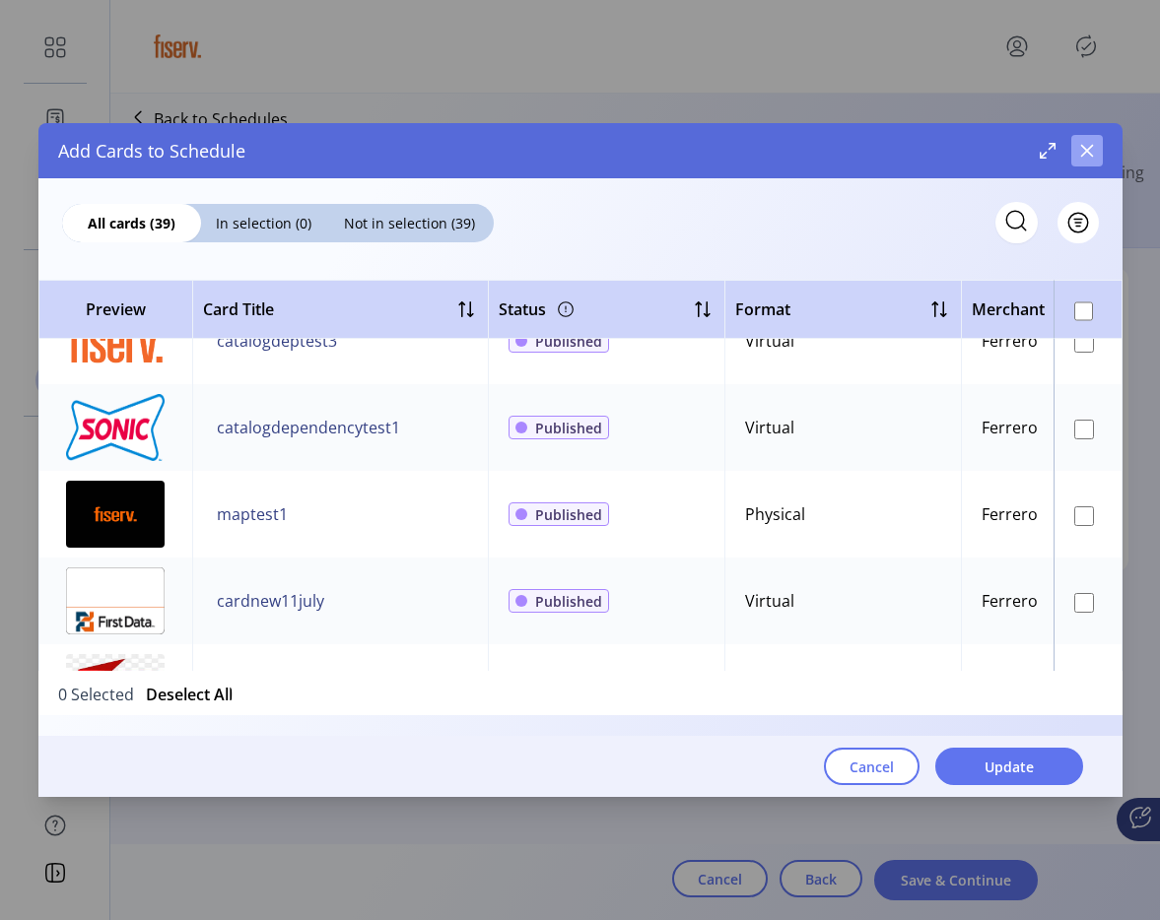
click at [1091, 159] on button "button" at bounding box center [1087, 151] width 32 height 32
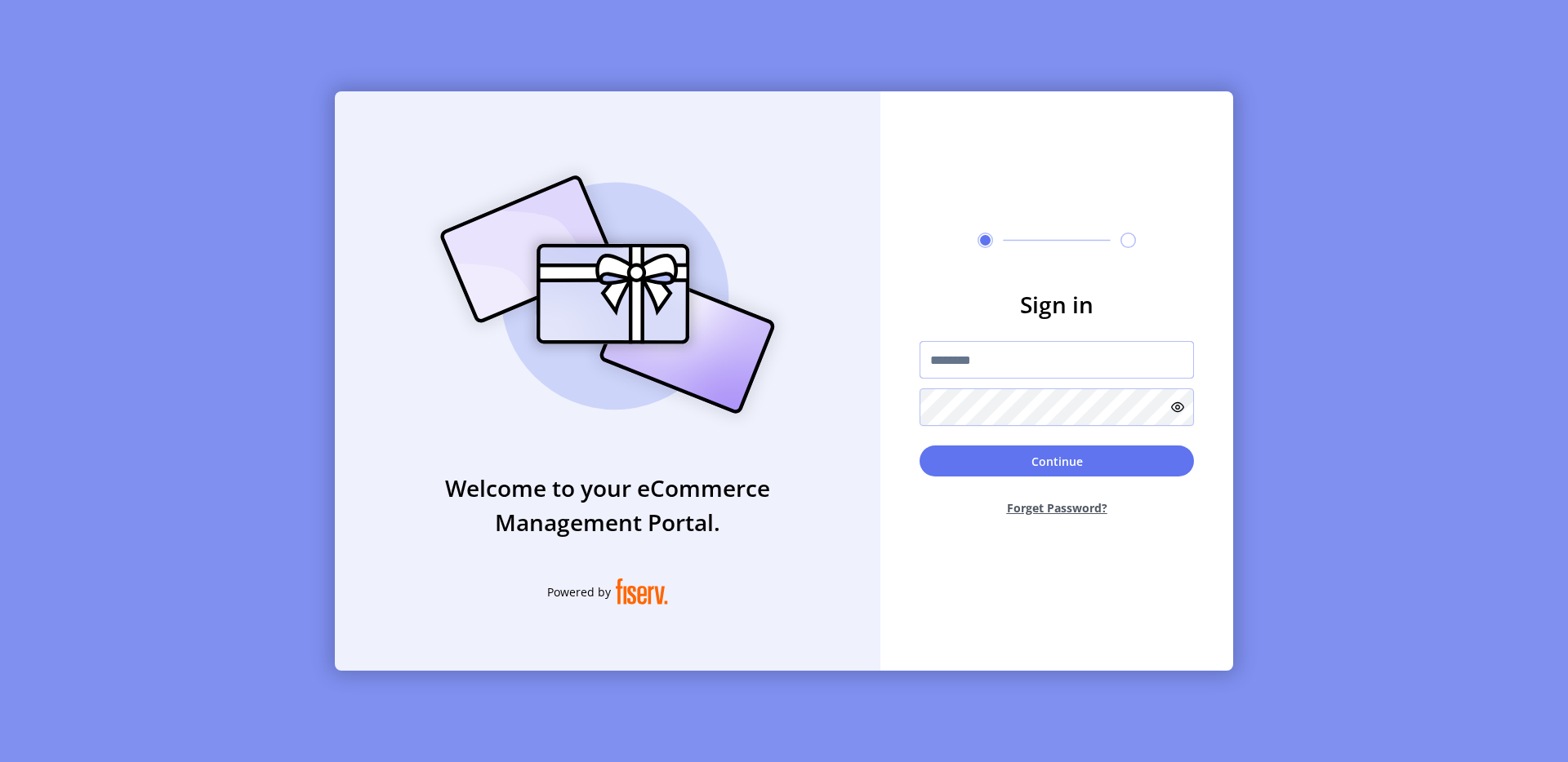
click at [1000, 345] on input "text" at bounding box center [1057, 359] width 274 height 37
type input "**********"
click at [1080, 464] on button "Continue" at bounding box center [1057, 461] width 274 height 31
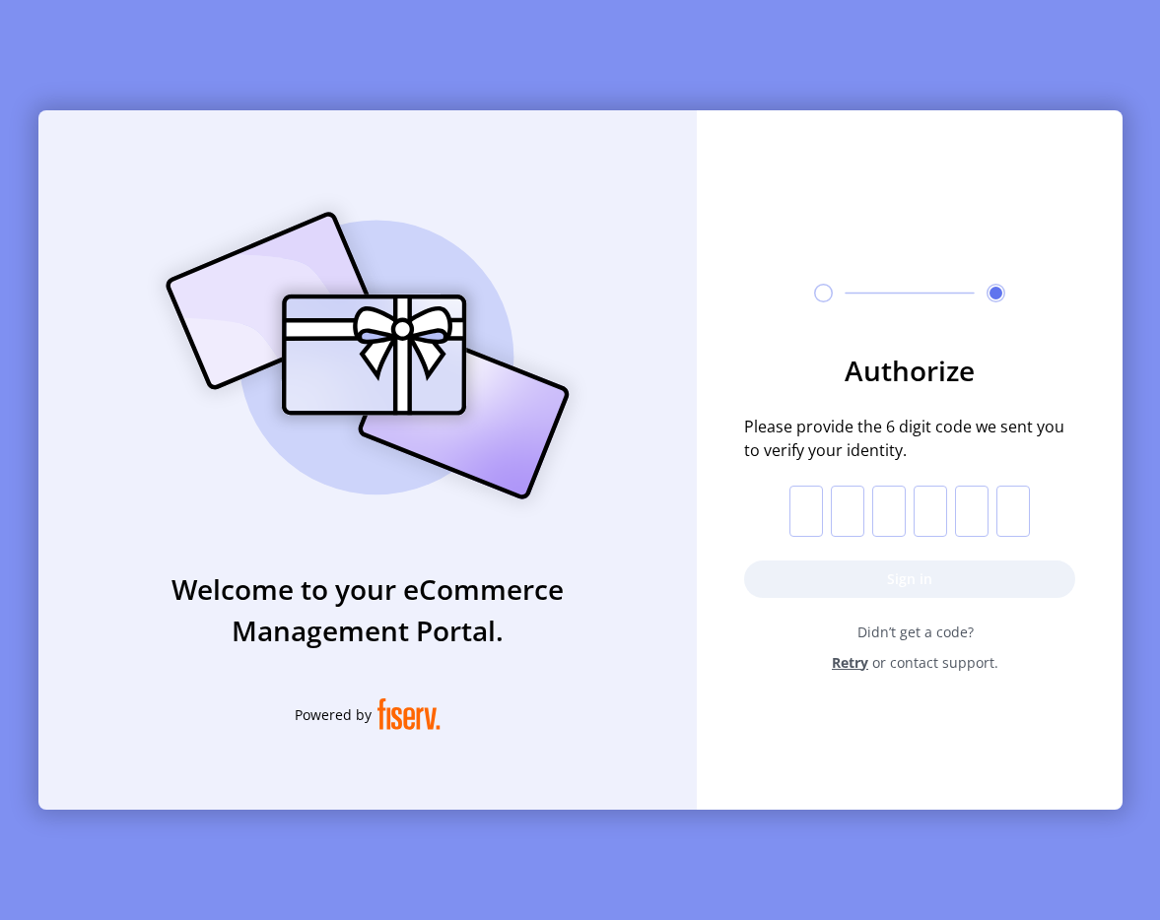
click at [801, 522] on input "text" at bounding box center [806, 511] width 34 height 51
paste input "*"
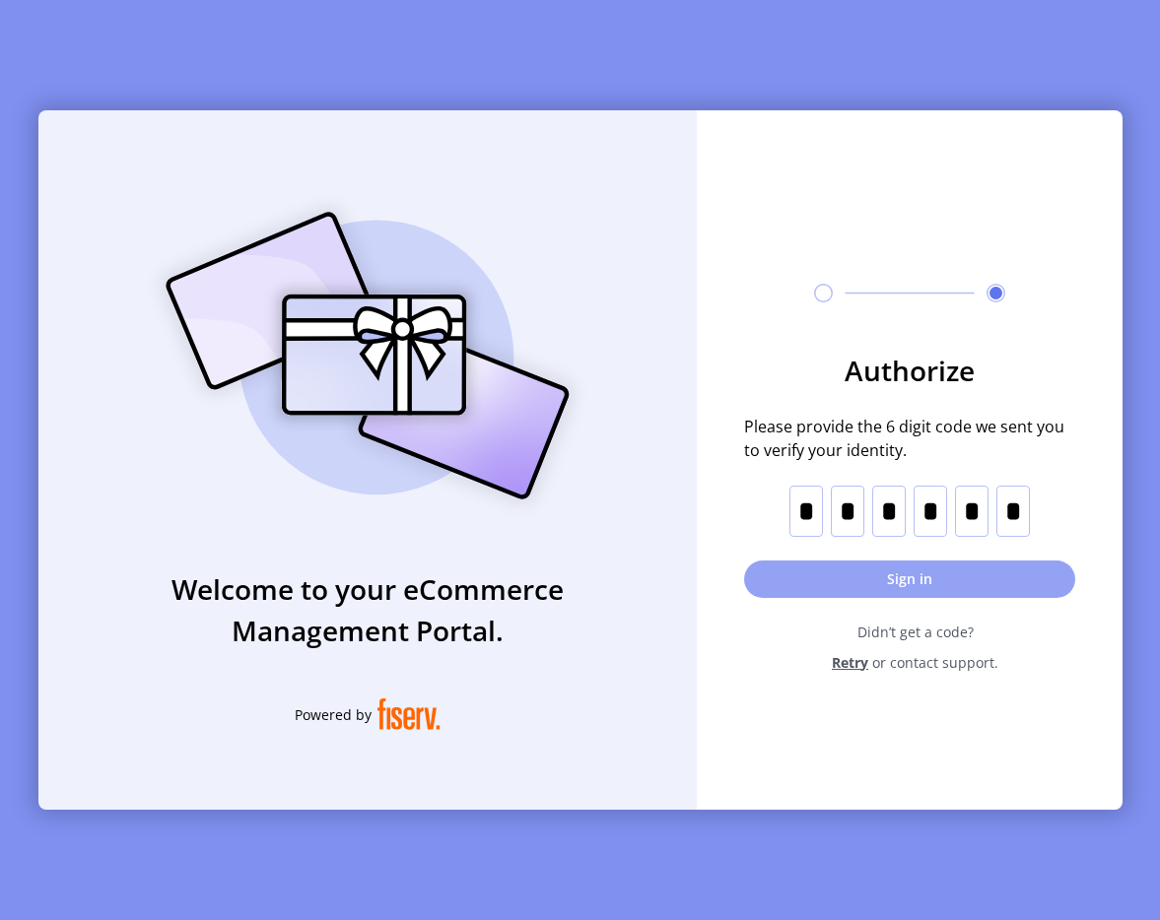
type input "*"
click at [853, 577] on button "Sign in" at bounding box center [909, 579] width 331 height 37
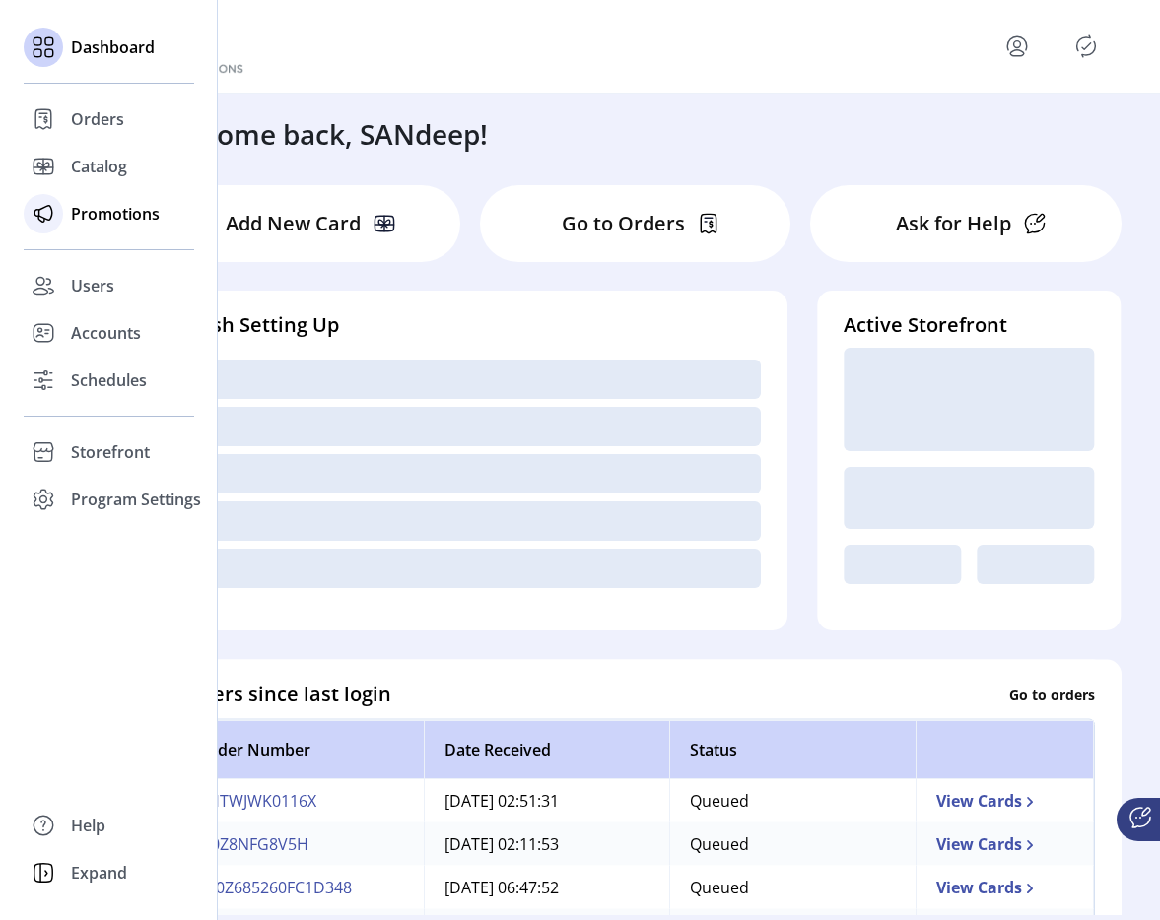
click at [77, 223] on span "Promotions" at bounding box center [115, 214] width 89 height 24
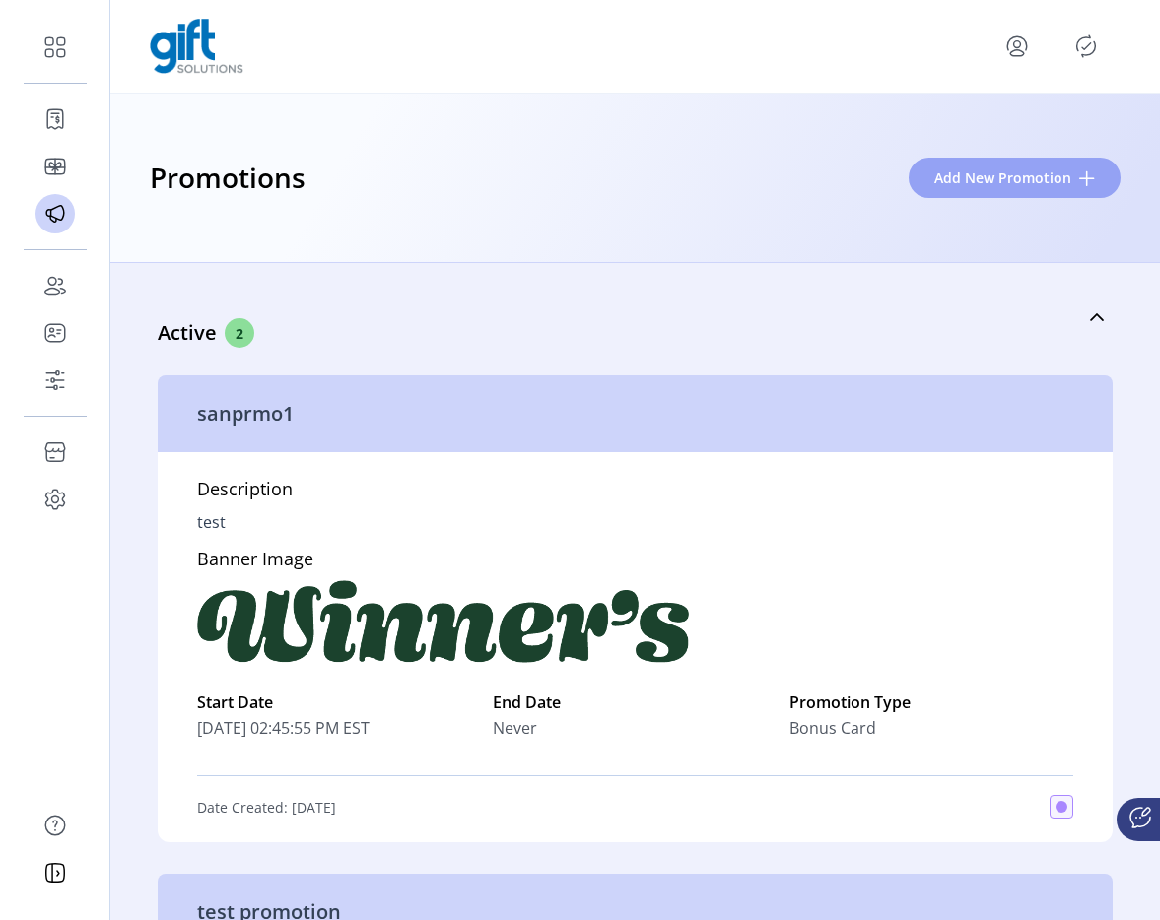
click at [964, 172] on span "Add New Promotion" at bounding box center [1002, 178] width 137 height 21
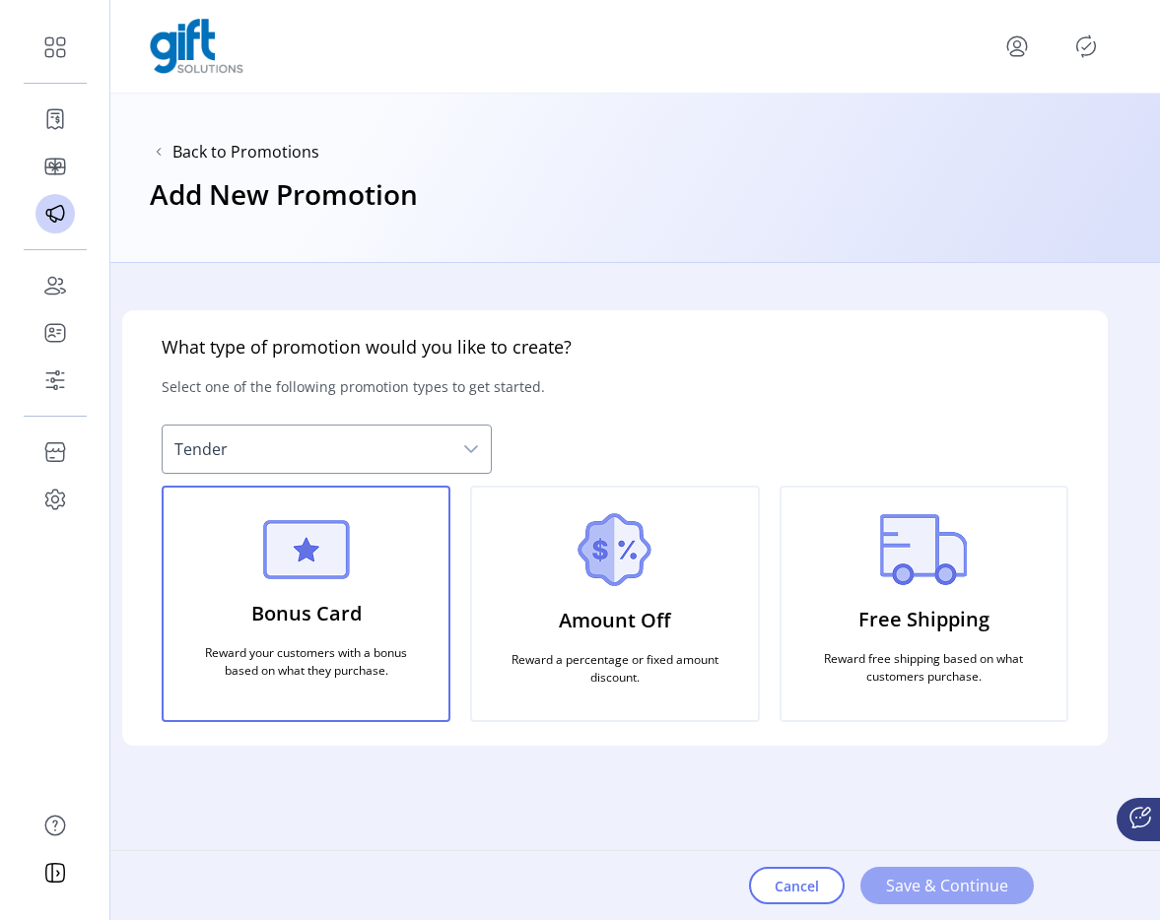
click at [902, 884] on span "Save & Continue" at bounding box center [947, 886] width 122 height 24
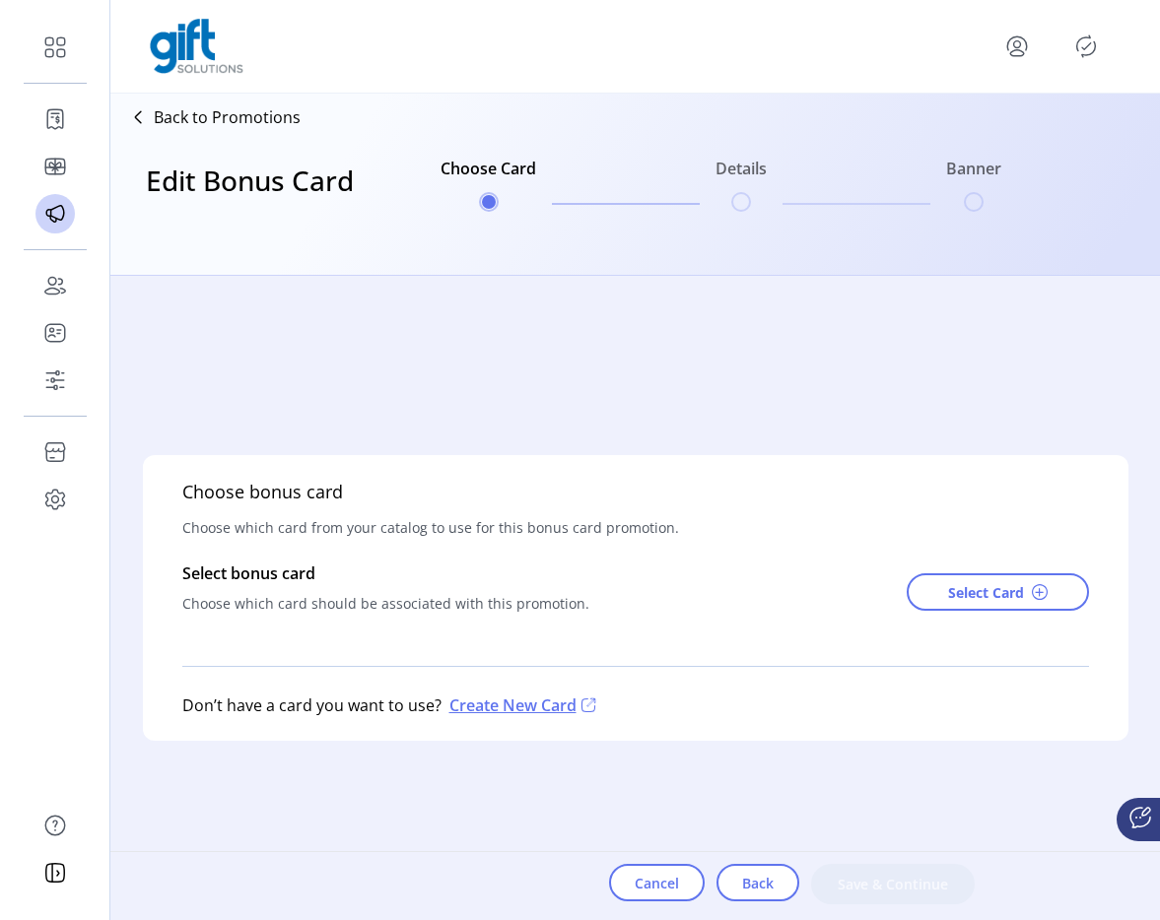
click at [987, 613] on div "Select Card" at bounding box center [998, 592] width 182 height 61
click at [1014, 599] on span "Select Card" at bounding box center [986, 592] width 76 height 21
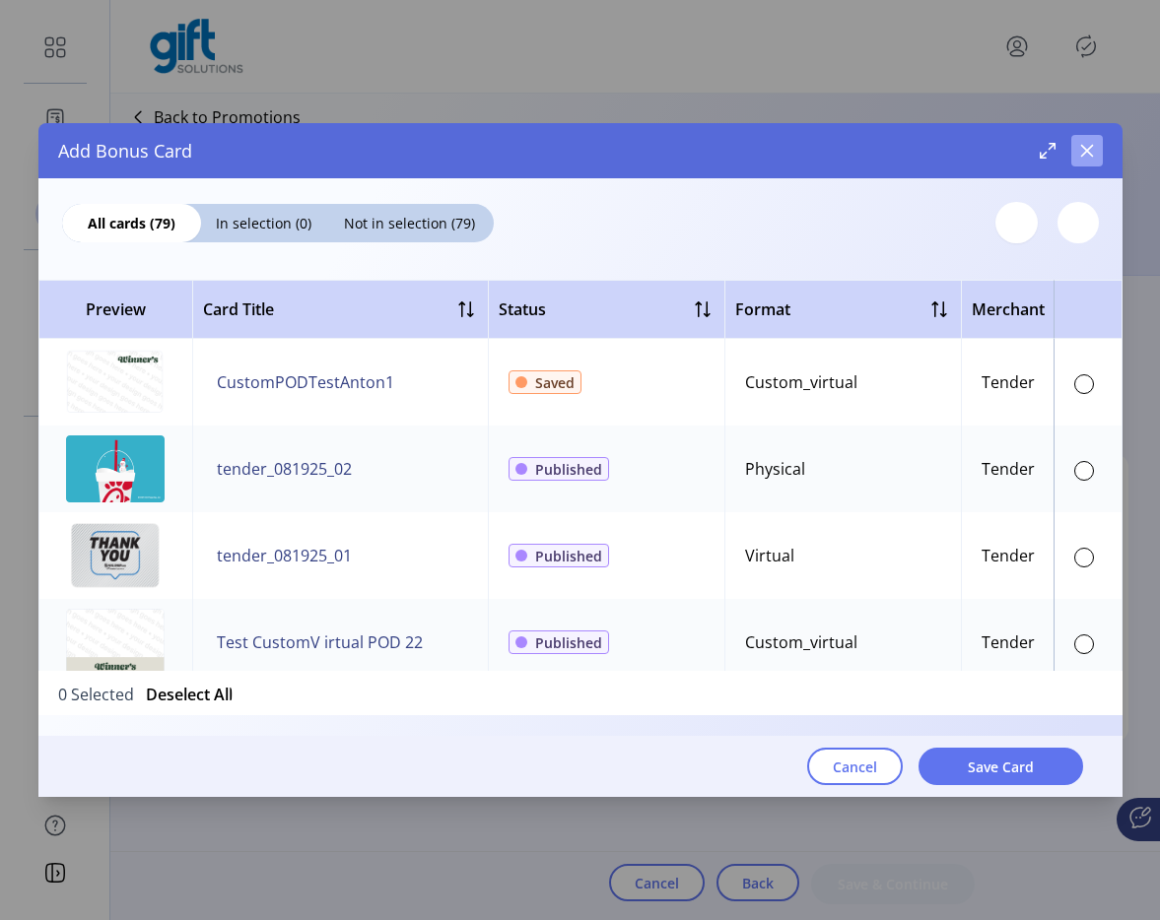
click at [1086, 145] on icon "button" at bounding box center [1087, 151] width 16 height 16
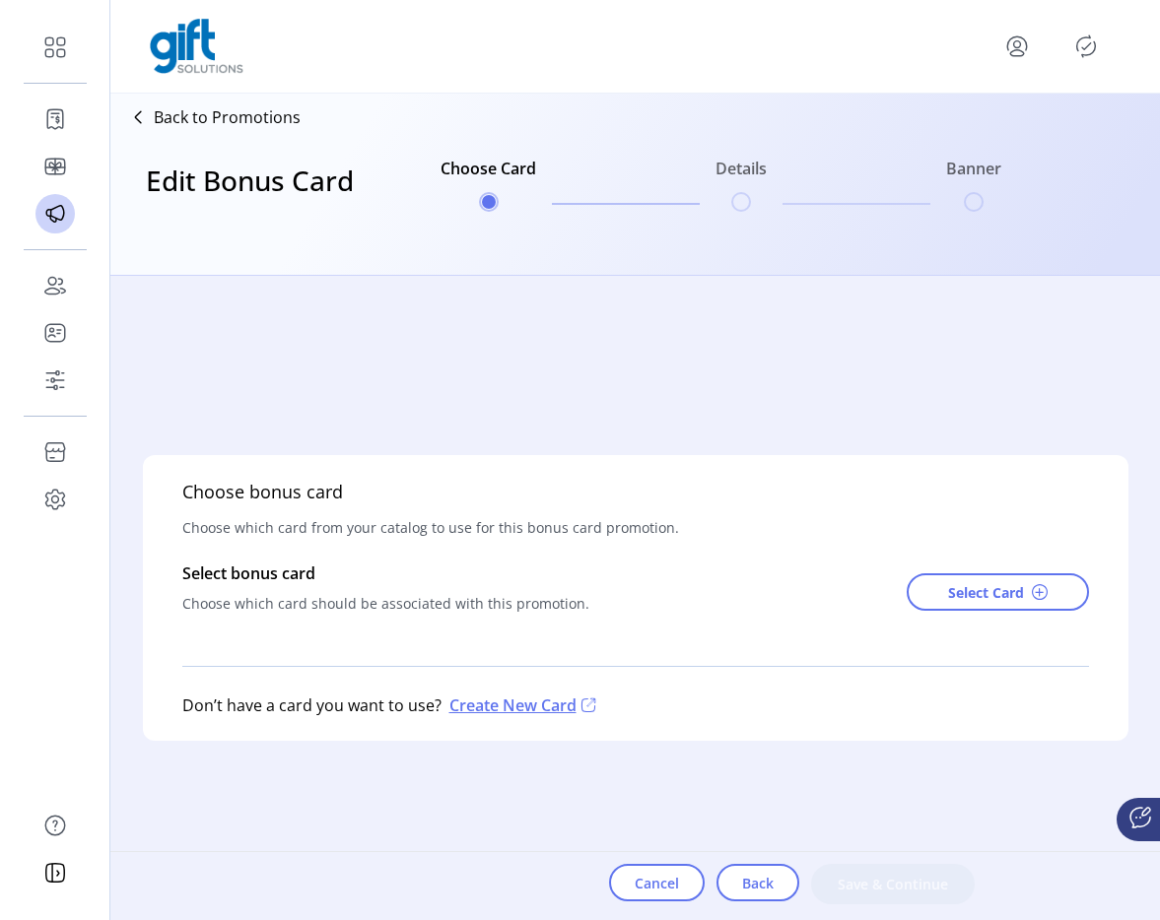
drag, startPoint x: 1086, startPoint y: 145, endPoint x: 921, endPoint y: 695, distance: 574.0
click at [1000, 584] on span "Select Card" at bounding box center [986, 592] width 76 height 21
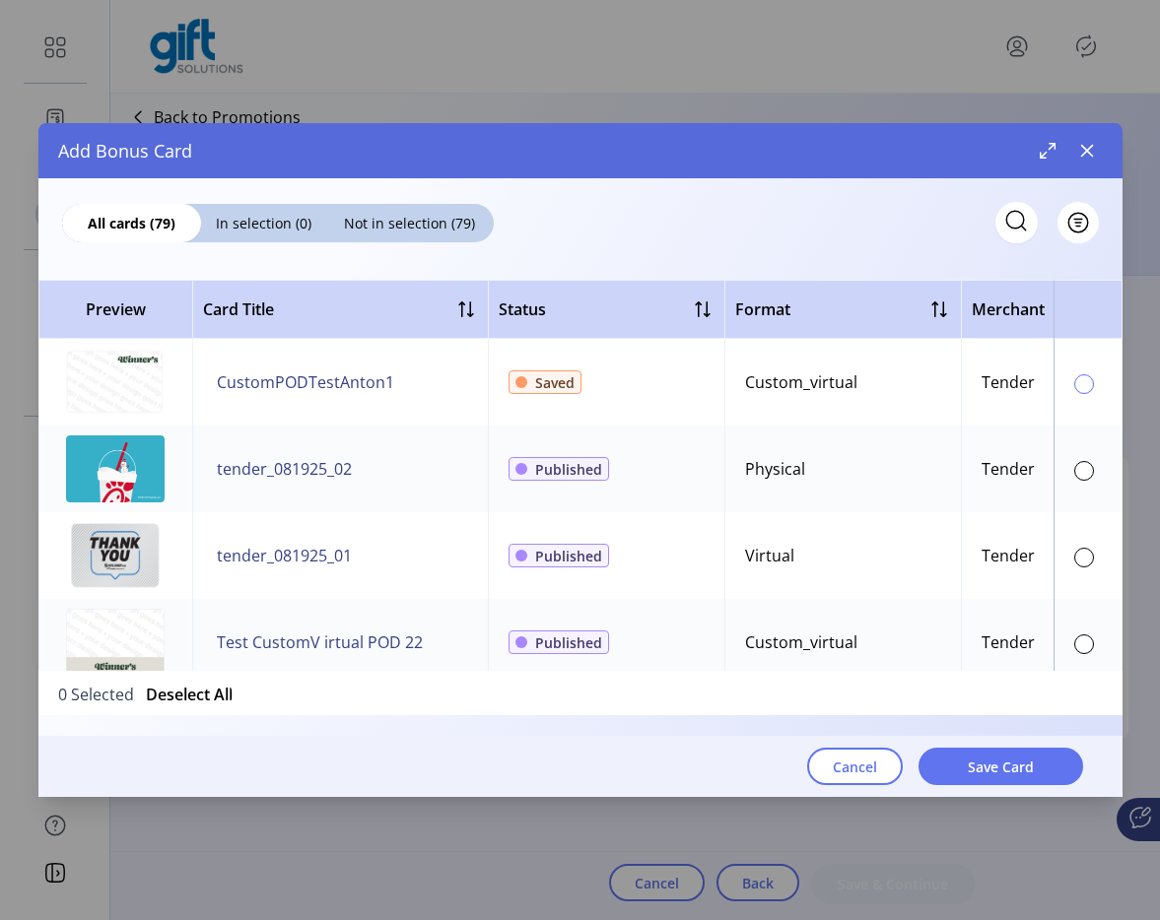
click at [1076, 391] on div at bounding box center [1084, 385] width 20 height 20
click at [1074, 465] on div at bounding box center [1084, 471] width 20 height 20
click at [994, 750] on button "Save Card" at bounding box center [1001, 766] width 165 height 37
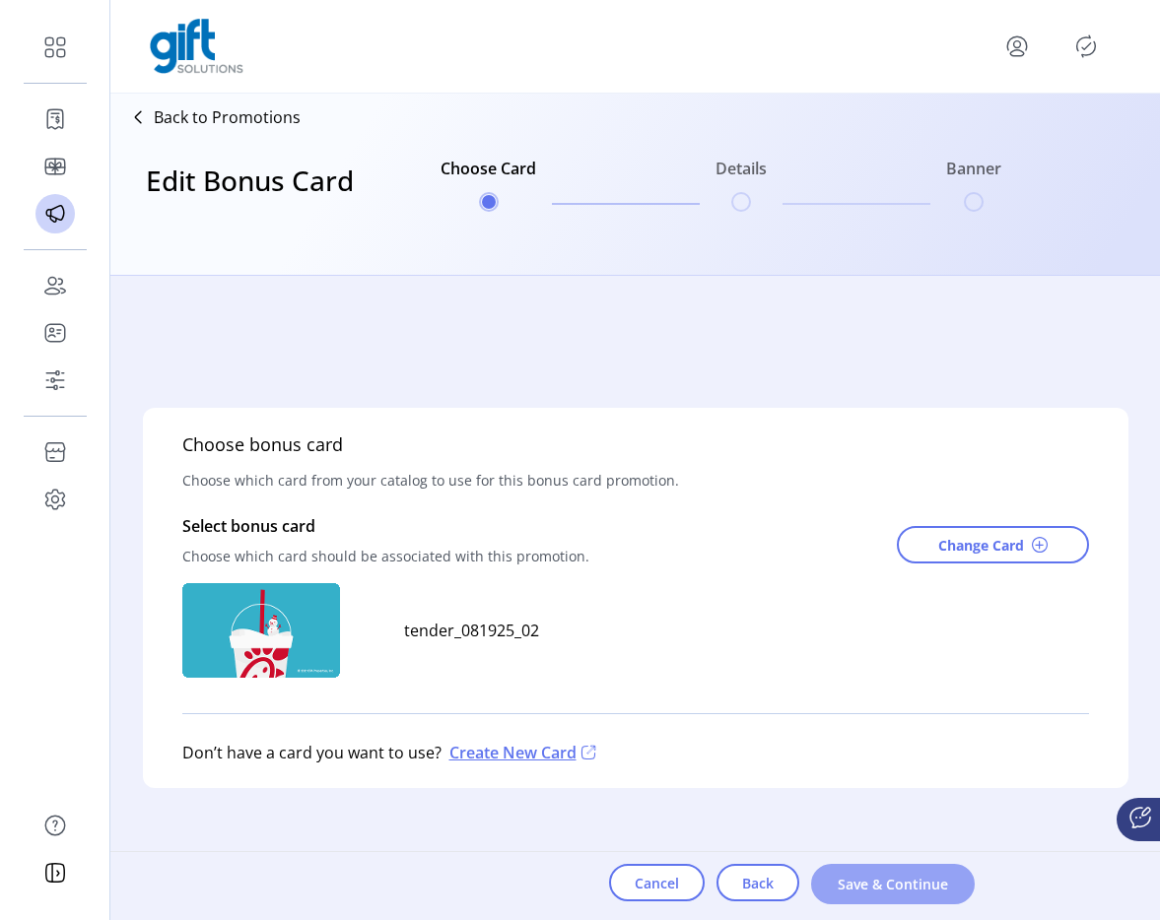
click at [839, 869] on button "Save & Continue" at bounding box center [893, 884] width 164 height 40
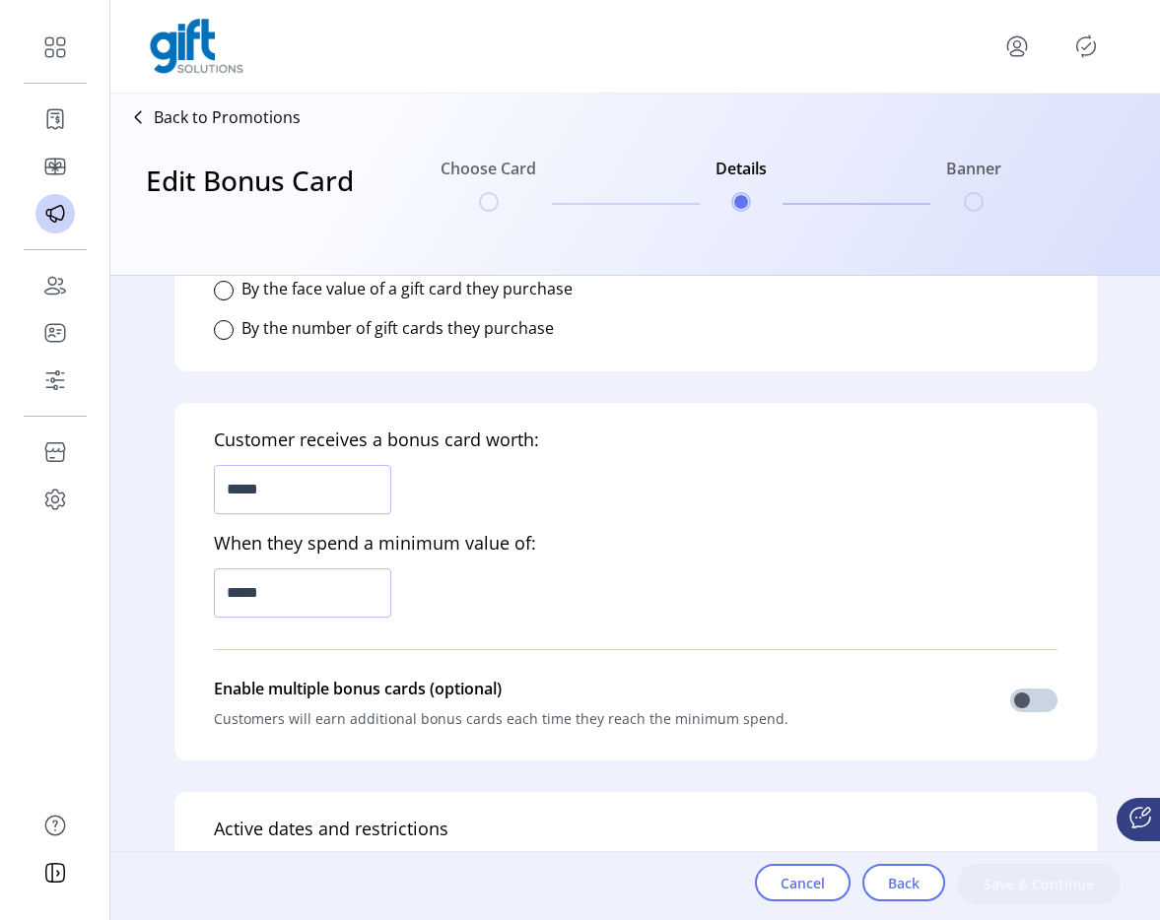
scroll to position [499, 0]
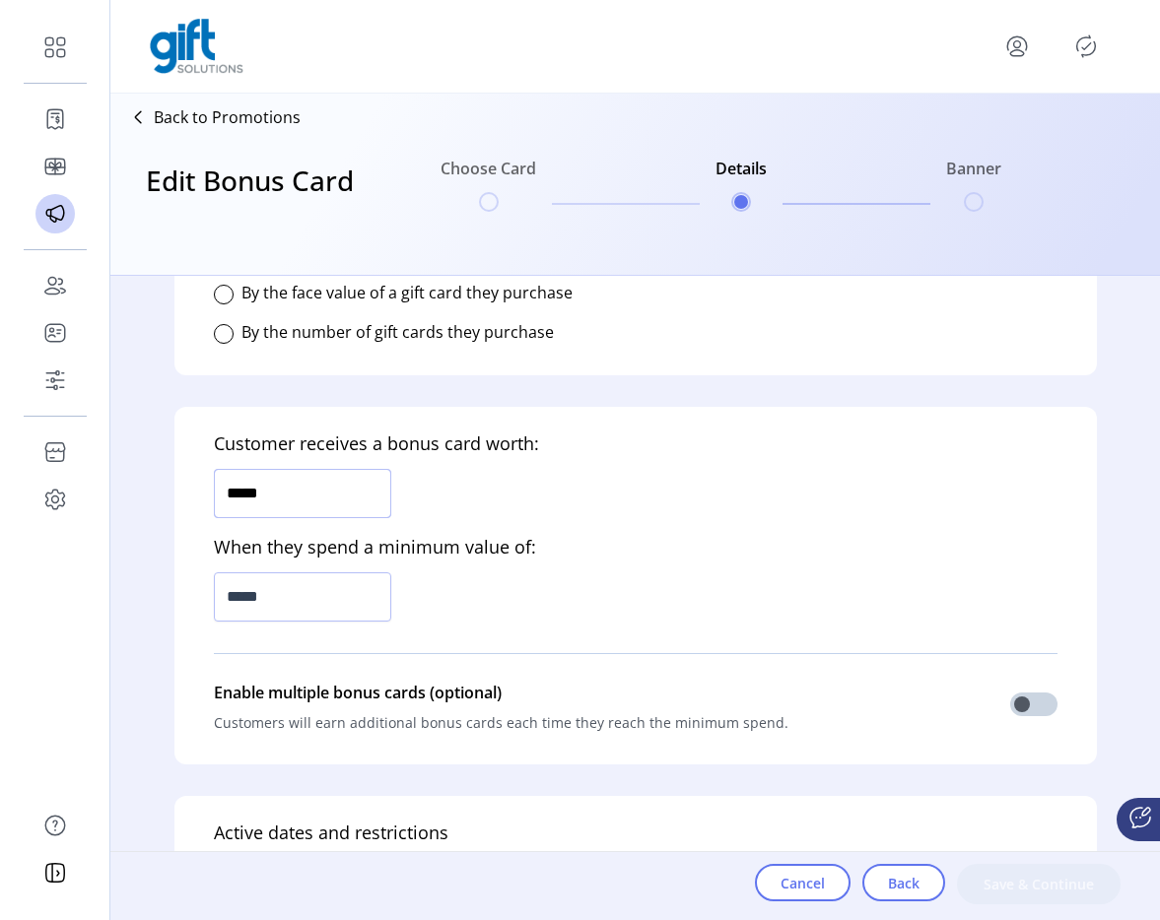
click at [328, 494] on input "*****" at bounding box center [302, 493] width 177 height 49
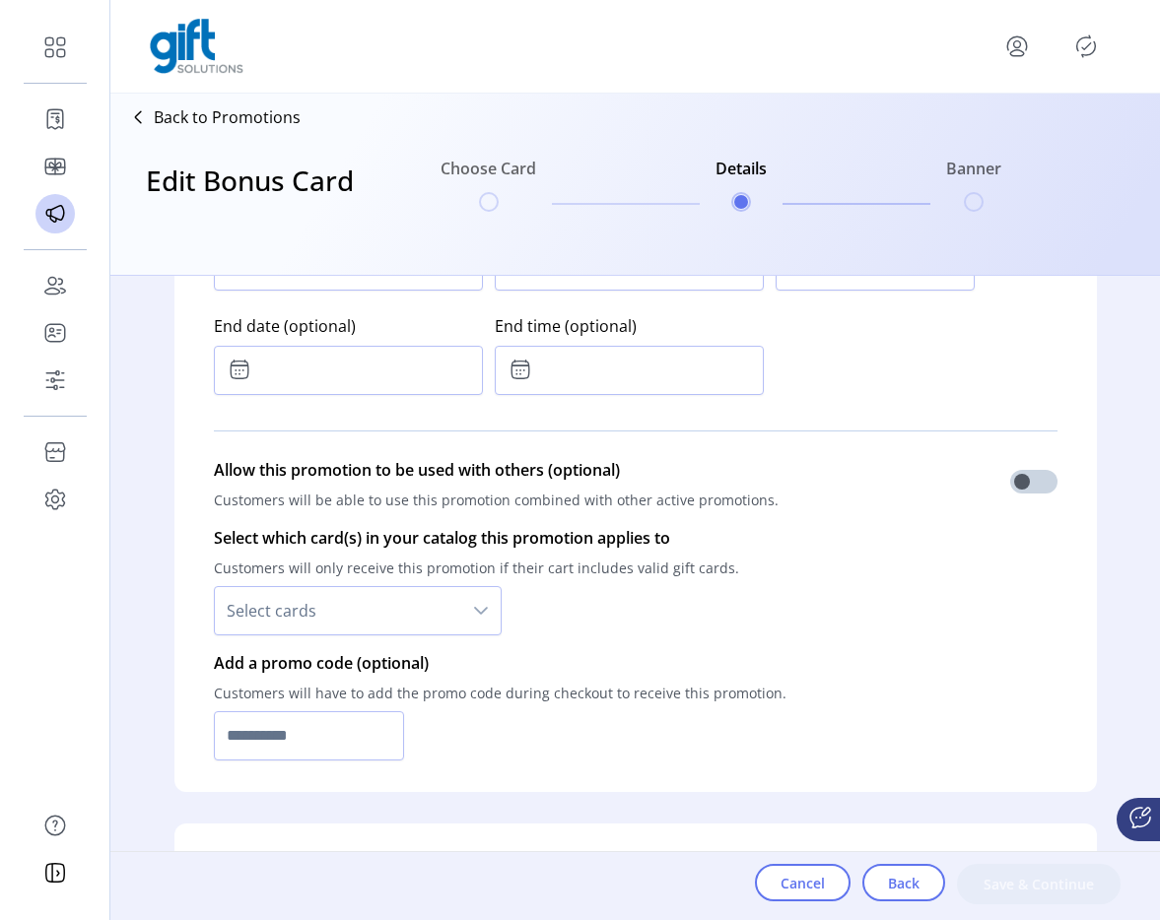
scroll to position [1152, 0]
click at [393, 629] on span "Select cards" at bounding box center [338, 609] width 246 height 47
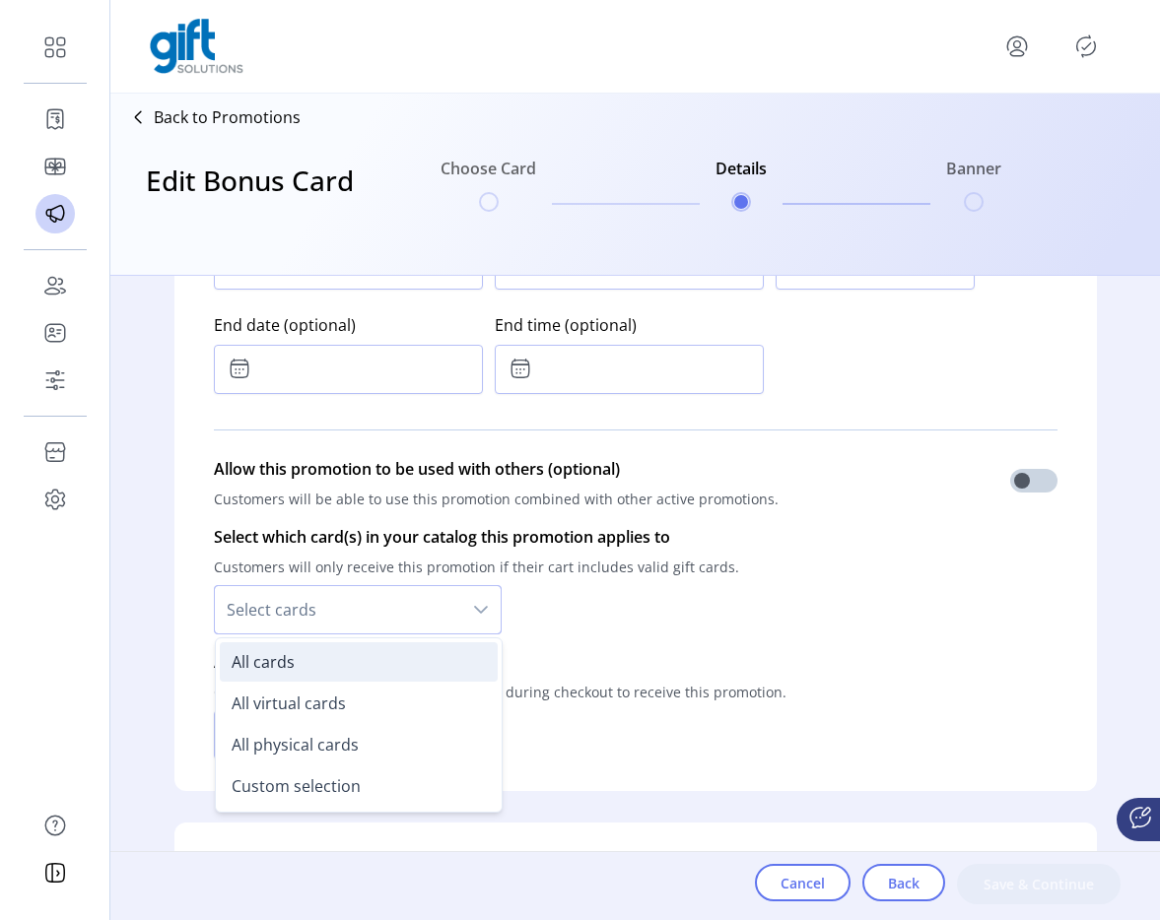
click at [326, 670] on li "All cards" at bounding box center [359, 662] width 278 height 39
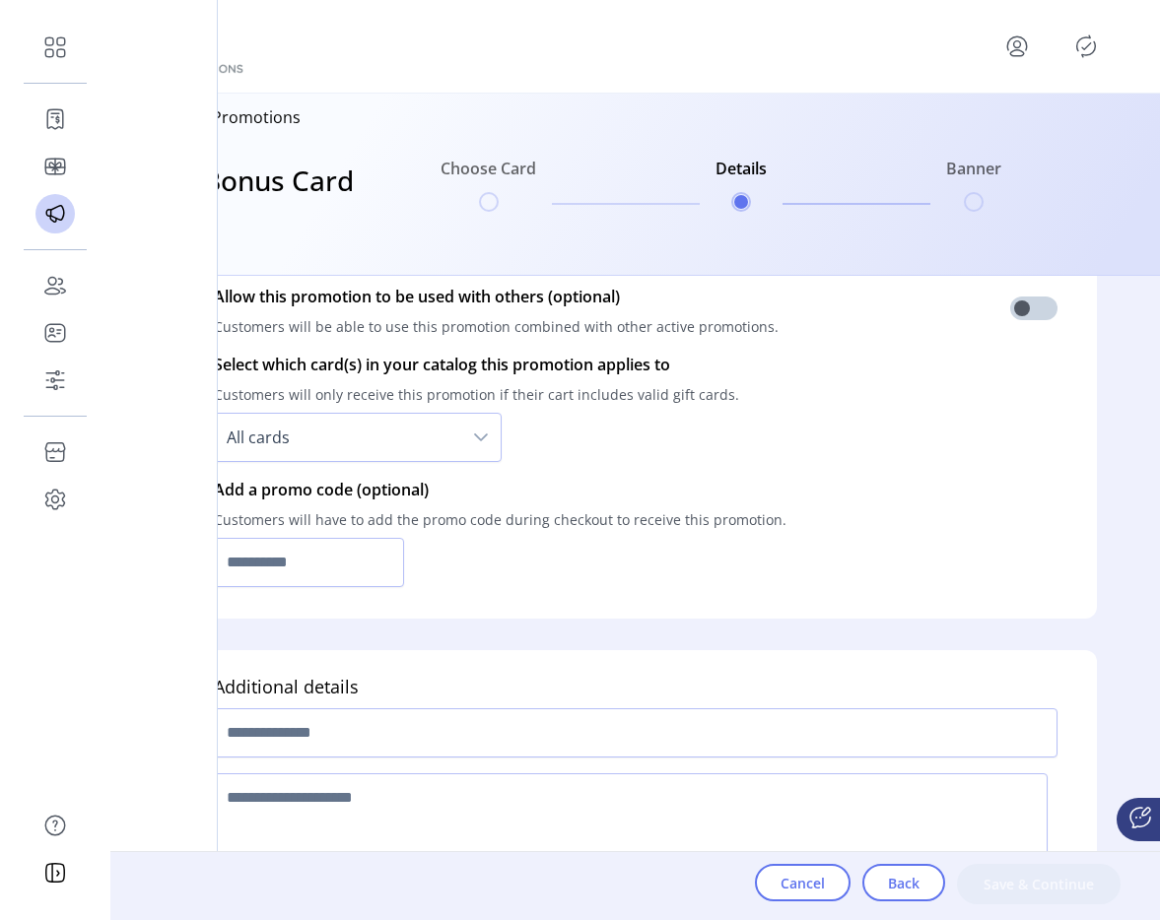
scroll to position [1338, 0]
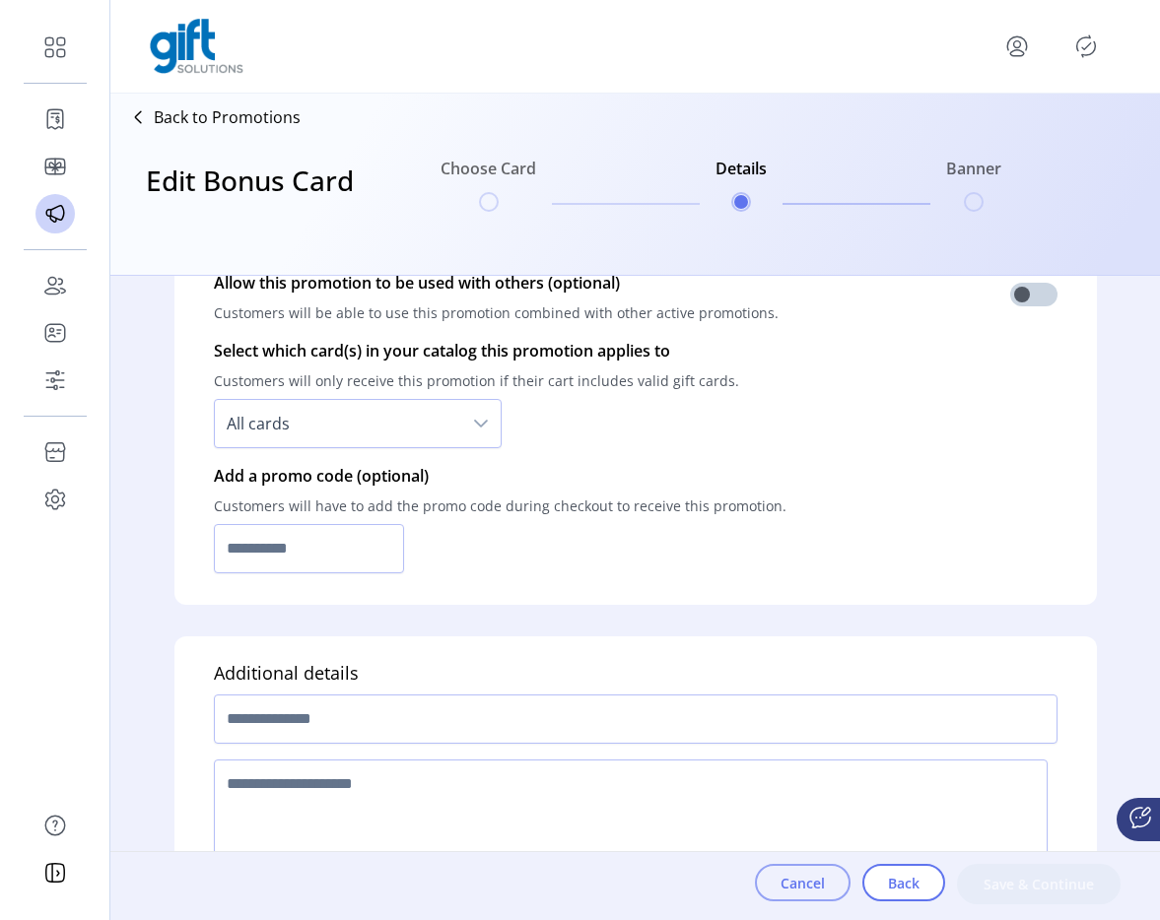
click at [781, 869] on button "Cancel" at bounding box center [803, 882] width 96 height 37
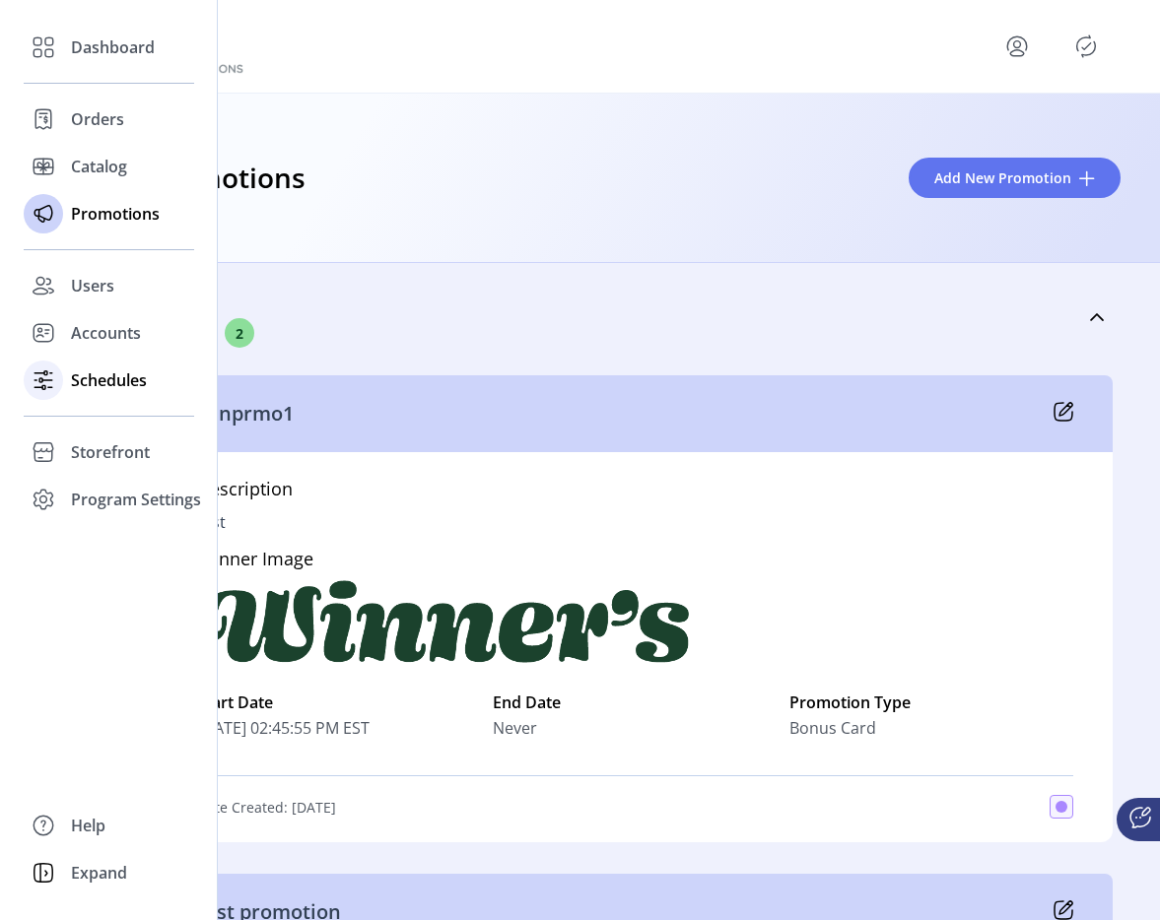
click at [96, 392] on div "Schedules" at bounding box center [109, 380] width 170 height 47
click at [110, 385] on span "Schedules" at bounding box center [109, 381] width 76 height 24
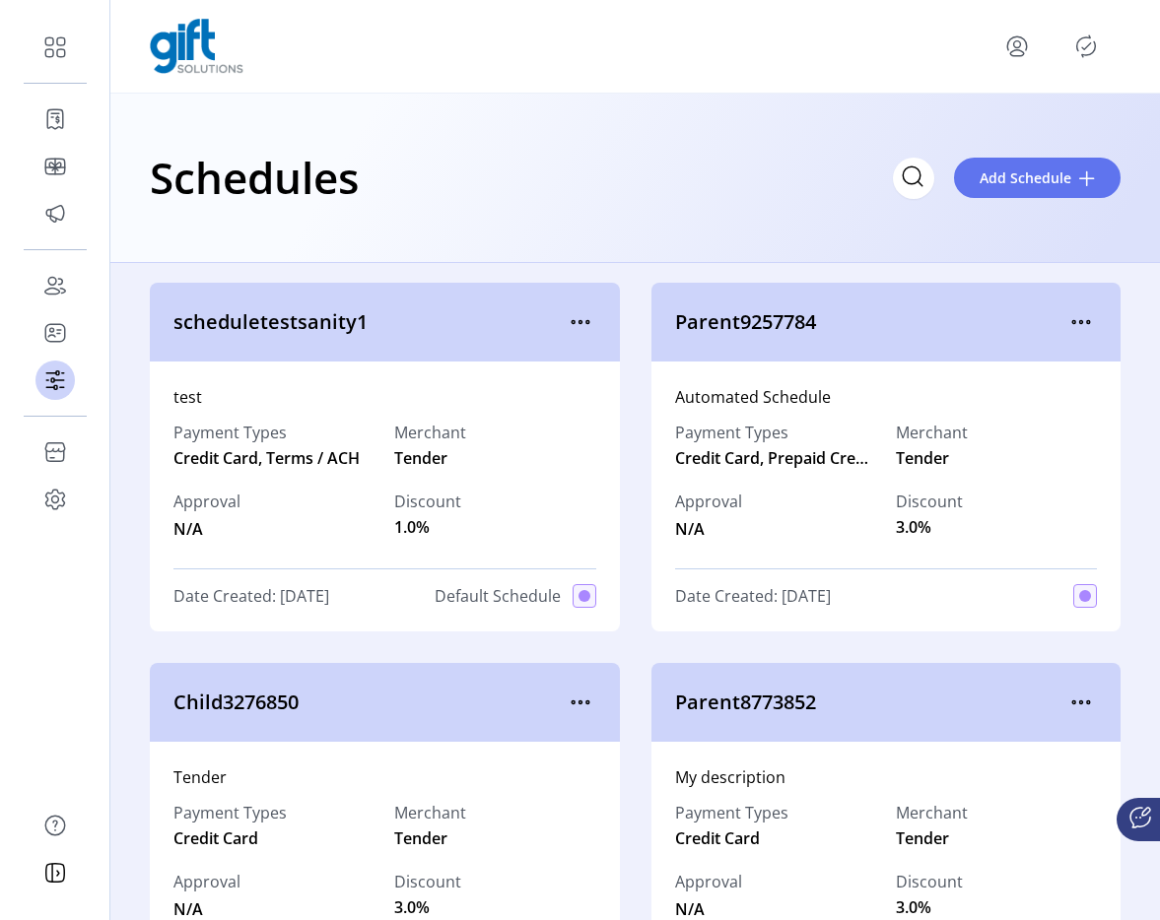
click at [1029, 208] on div "Schedules Add Schedule" at bounding box center [635, 177] width 971 height 69
click at [989, 188] on button "Add Schedule" at bounding box center [1037, 178] width 167 height 40
